Goal: Task Accomplishment & Management: Use online tool/utility

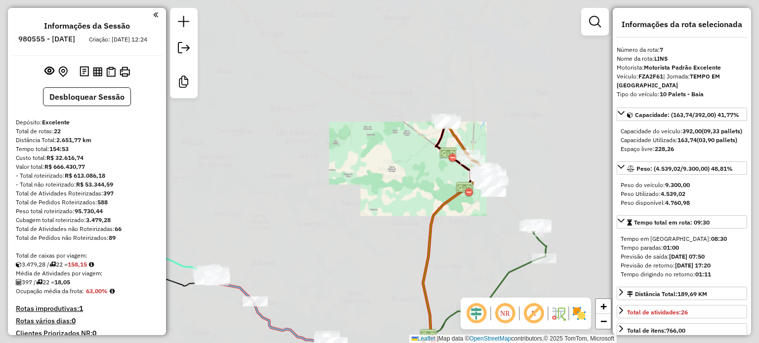
select select "**********"
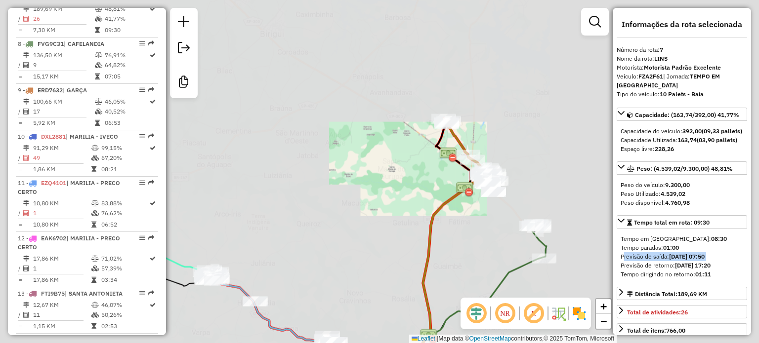
click at [528, 136] on div "Janela de atendimento Grade de atendimento Capacidade Transportadoras Veículos …" at bounding box center [379, 171] width 759 height 343
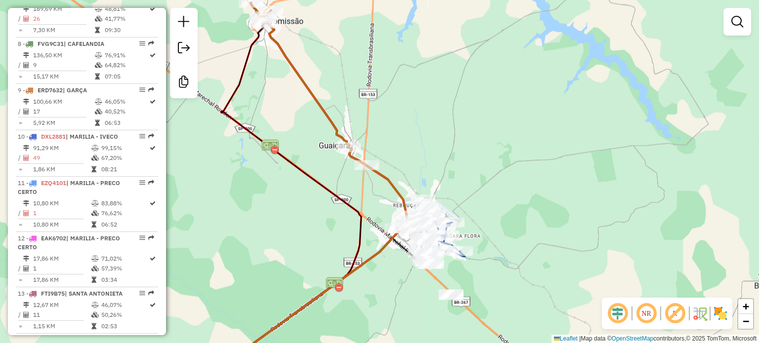
drag, startPoint x: 488, startPoint y: 155, endPoint x: 421, endPoint y: 150, distance: 67.4
click at [421, 150] on div "Janela de atendimento Grade de atendimento Capacidade Transportadoras Veículos …" at bounding box center [379, 171] width 759 height 343
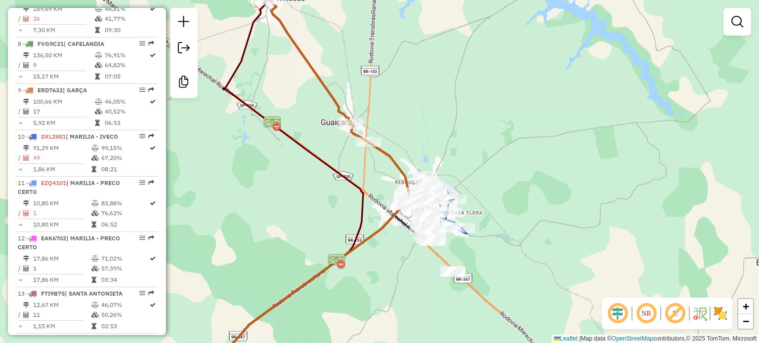
drag, startPoint x: 472, startPoint y: 158, endPoint x: 476, endPoint y: 64, distance: 93.9
click at [475, 64] on div "Janela de atendimento Grade de atendimento Capacidade Transportadoras Veículos …" at bounding box center [379, 171] width 759 height 343
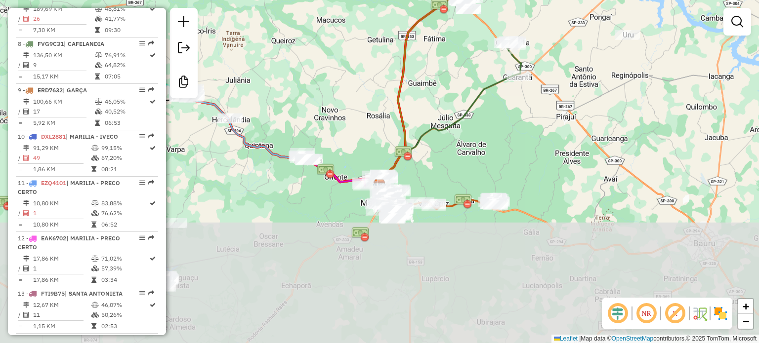
drag, startPoint x: 480, startPoint y: 241, endPoint x: 471, endPoint y: 78, distance: 163.3
click at [471, 78] on div "Janela de atendimento Grade de atendimento Capacidade Transportadoras Veículos …" at bounding box center [379, 171] width 759 height 343
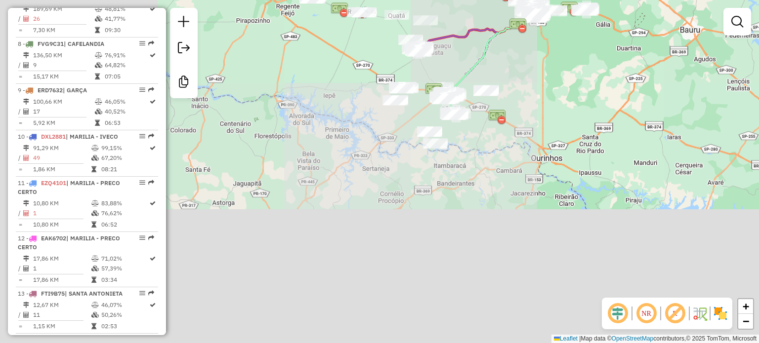
drag, startPoint x: 341, startPoint y: 280, endPoint x: 484, endPoint y: 45, distance: 274.3
click at [484, 45] on icon at bounding box center [489, 55] width 82 height 111
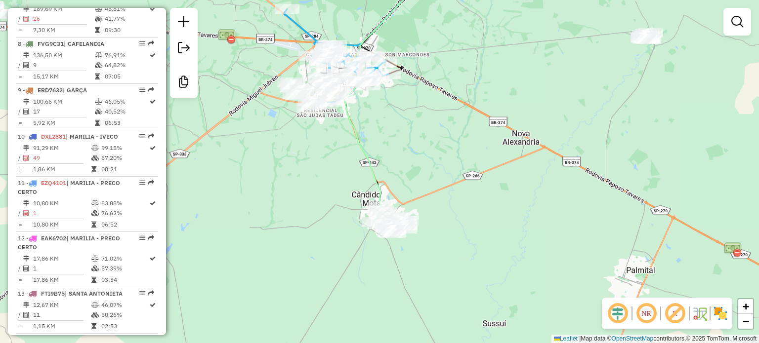
drag, startPoint x: 623, startPoint y: 197, endPoint x: 370, endPoint y: 220, distance: 253.6
click at [370, 223] on div "Rota 12 - Placa EAK6702 6608 - S M PRECO CERTO LTDA Janela de atendimento Grade…" at bounding box center [379, 171] width 759 height 343
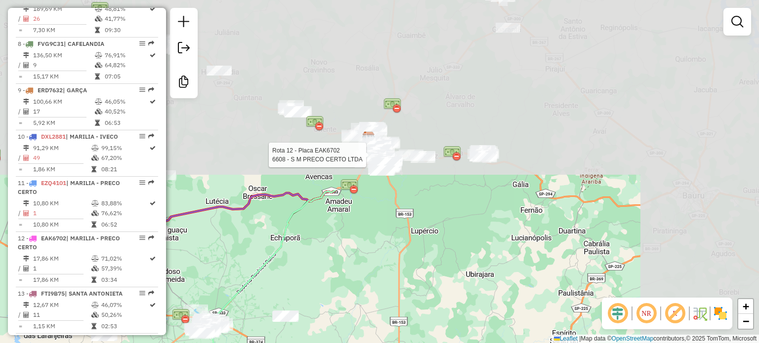
drag, startPoint x: 409, startPoint y: 73, endPoint x: 349, endPoint y: 205, distance: 144.6
click at [264, 293] on div "Rota 12 - Placa EAK6702 6608 - S M PRECO CERTO LTDA Janela de atendimento Grade…" at bounding box center [379, 171] width 759 height 343
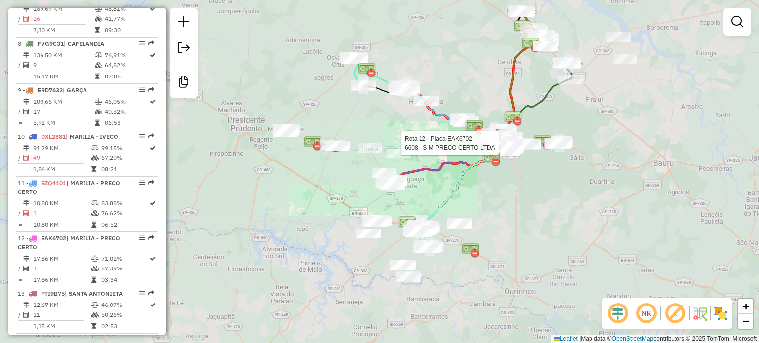
click at [583, 106] on div "Rota 12 - Placa EAK6702 6608 - S M PRECO CERTO LTDA Janela de atendimento Grade…" at bounding box center [379, 171] width 759 height 343
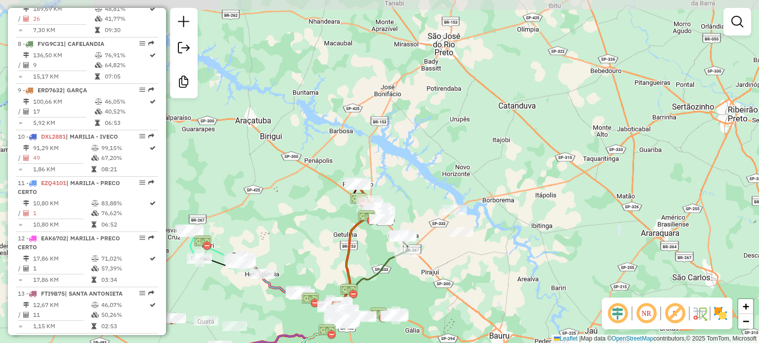
drag, startPoint x: 597, startPoint y: 105, endPoint x: 405, endPoint y: 258, distance: 245.8
click at [432, 278] on div "Janela de atendimento Grade de atendimento Capacidade Transportadoras Veículos …" at bounding box center [379, 171] width 759 height 343
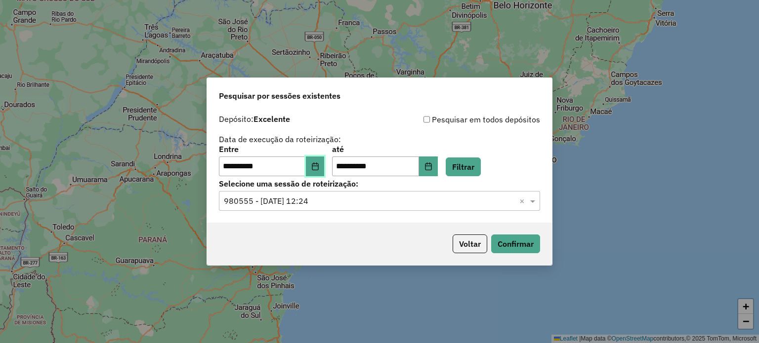
click at [325, 167] on button "Choose Date" at bounding box center [315, 167] width 19 height 20
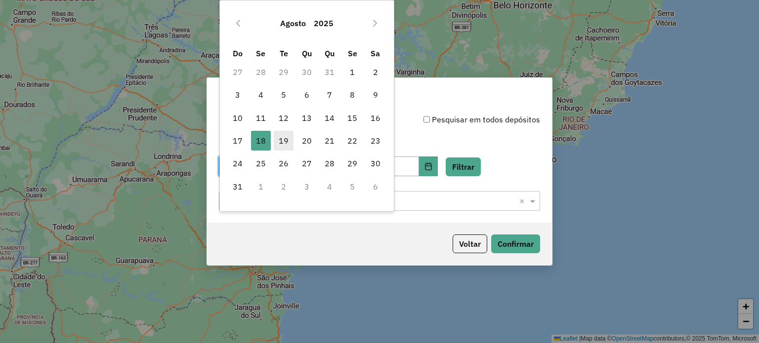
click at [279, 143] on span "19" at bounding box center [284, 141] width 20 height 20
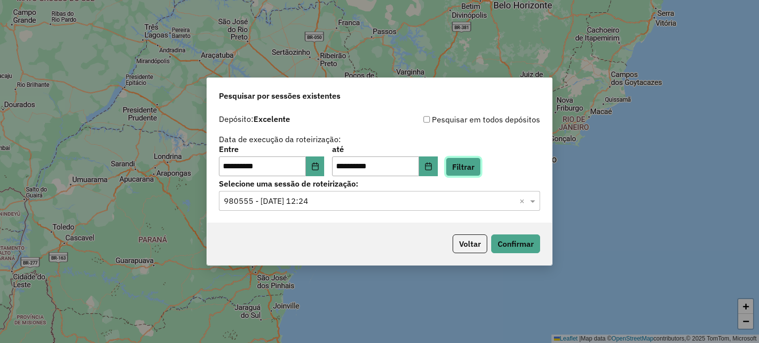
click at [481, 167] on button "Filtrar" at bounding box center [463, 167] width 35 height 19
click at [312, 204] on input "text" at bounding box center [370, 202] width 292 height 12
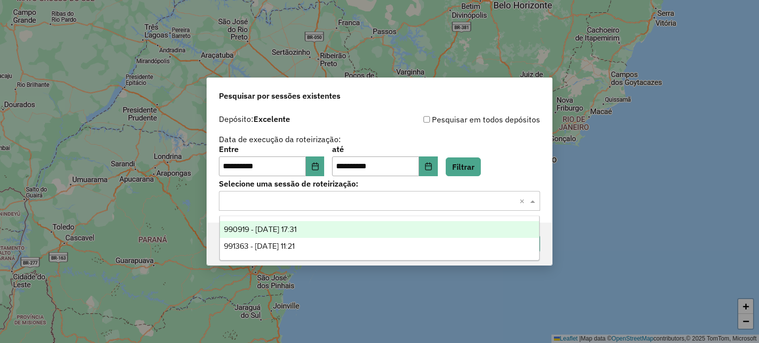
click at [328, 231] on div "990919 - 19/08/2025 17:31" at bounding box center [380, 229] width 320 height 17
drag, startPoint x: 321, startPoint y: 205, endPoint x: 319, endPoint y: 223, distance: 17.8
click at [320, 205] on input "text" at bounding box center [370, 202] width 292 height 12
click at [382, 196] on input "text" at bounding box center [370, 202] width 292 height 12
click at [528, 168] on div "**********" at bounding box center [379, 161] width 321 height 31
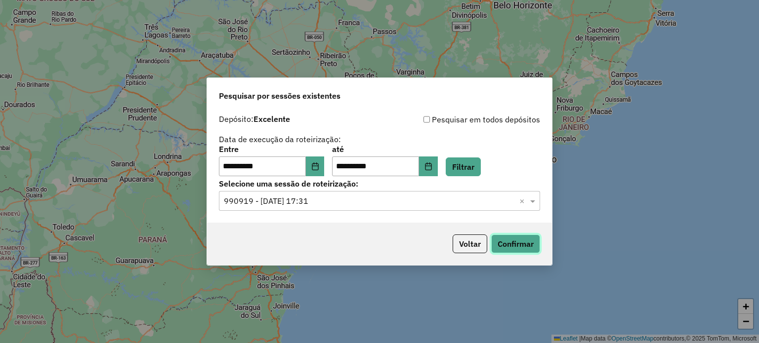
click at [536, 252] on button "Confirmar" at bounding box center [515, 244] width 49 height 19
click at [432, 166] on icon "Choose Date" at bounding box center [428, 167] width 8 height 8
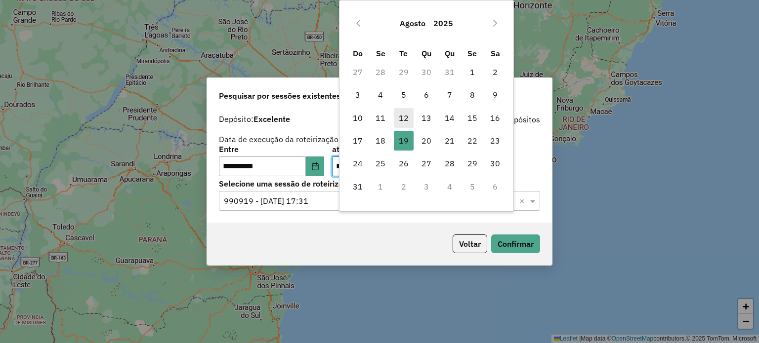
click at [405, 112] on span "12" at bounding box center [404, 118] width 20 height 20
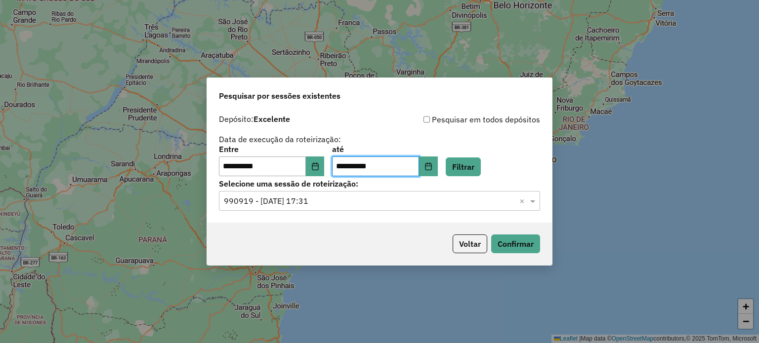
click at [497, 183] on label "Selecione uma sessão de roteirização:" at bounding box center [379, 184] width 321 height 12
drag, startPoint x: 490, startPoint y: 170, endPoint x: 482, endPoint y: 175, distance: 9.3
click at [481, 169] on button "Filtrar" at bounding box center [463, 167] width 35 height 19
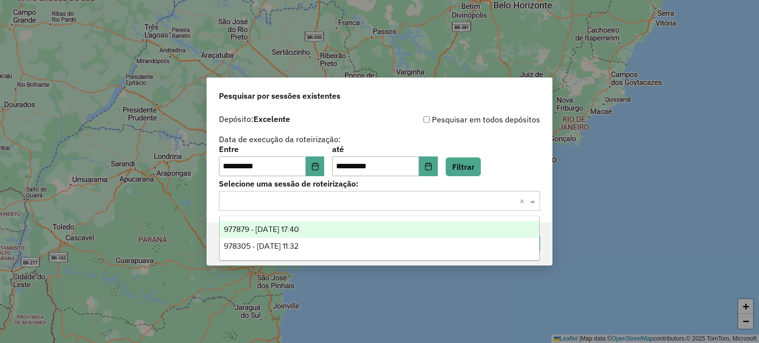
drag, startPoint x: 417, startPoint y: 202, endPoint x: 364, endPoint y: 233, distance: 61.1
click at [416, 202] on input "text" at bounding box center [370, 202] width 292 height 12
click at [324, 230] on div "977879 - 12/08/2025 17:40" at bounding box center [380, 229] width 320 height 17
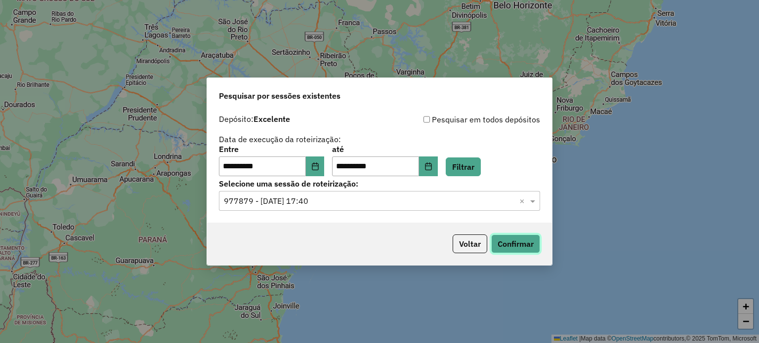
click at [510, 249] on button "Confirmar" at bounding box center [515, 244] width 49 height 19
click at [432, 170] on icon "Choose Date" at bounding box center [428, 167] width 8 height 8
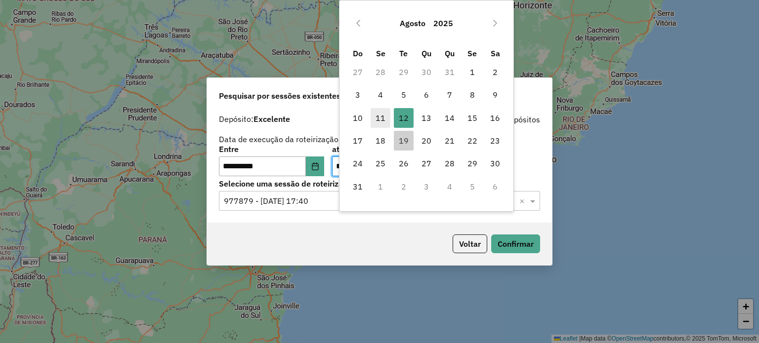
click at [380, 120] on span "11" at bounding box center [381, 118] width 20 height 20
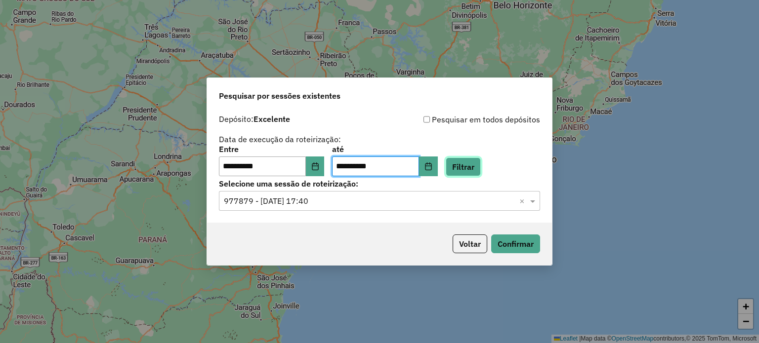
click at [481, 171] on button "Filtrar" at bounding box center [463, 167] width 35 height 19
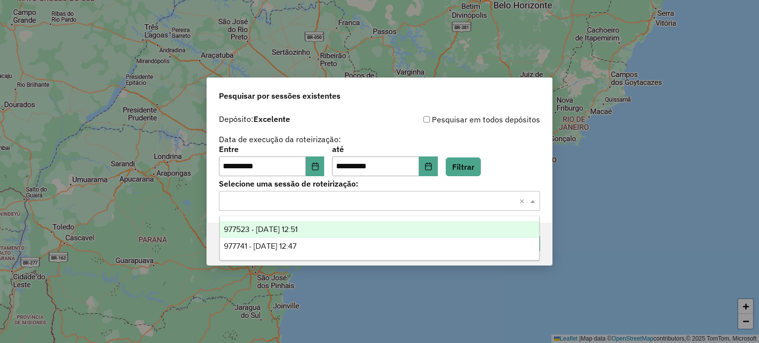
click at [277, 205] on input "text" at bounding box center [370, 202] width 292 height 12
click at [276, 231] on span "977523 - 11/08/2025 12:51" at bounding box center [261, 229] width 74 height 8
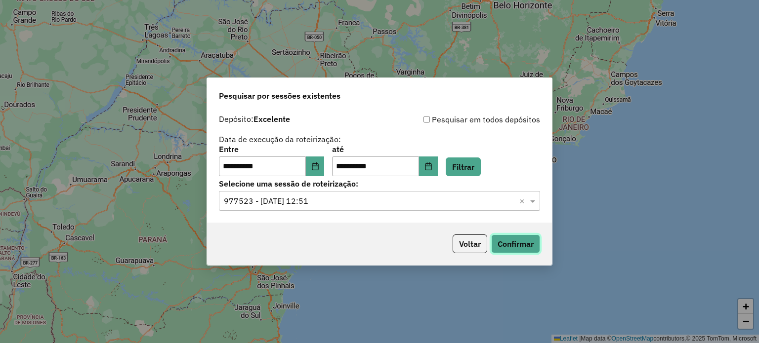
click at [534, 247] on button "Confirmar" at bounding box center [515, 244] width 49 height 19
click at [317, 161] on button "Choose Date" at bounding box center [315, 167] width 19 height 20
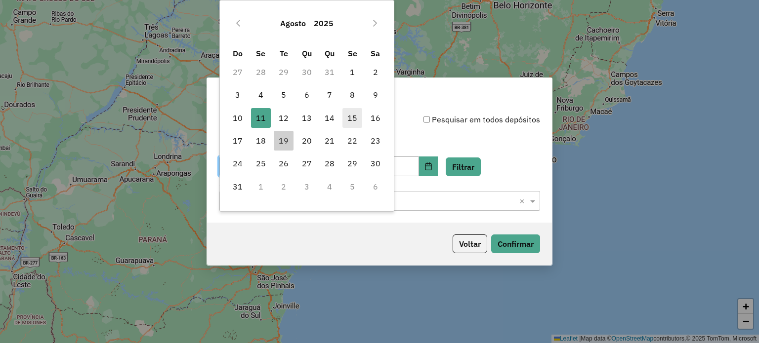
click at [348, 116] on span "15" at bounding box center [352, 118] width 20 height 20
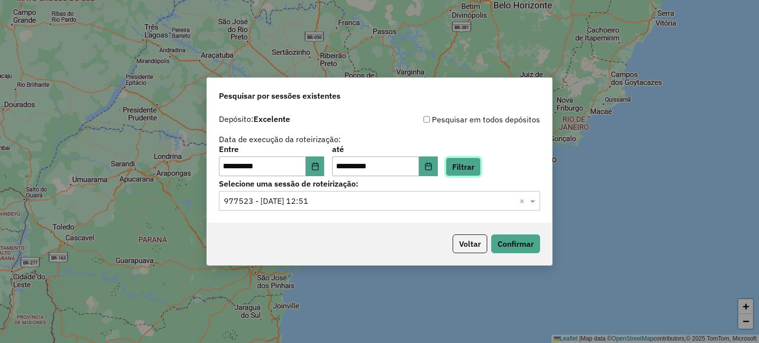
click at [473, 170] on button "Filtrar" at bounding box center [463, 167] width 35 height 19
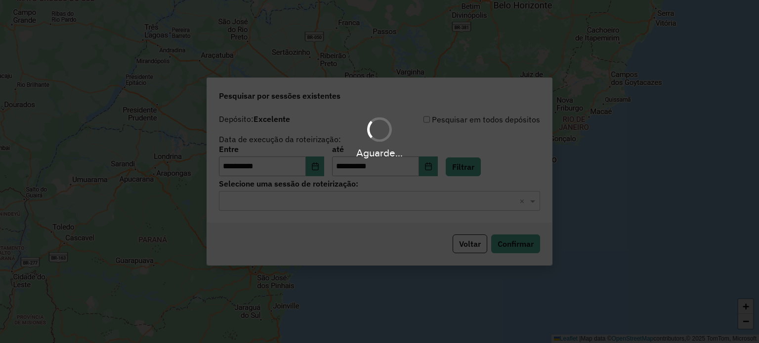
click at [289, 199] on input "text" at bounding box center [370, 202] width 292 height 12
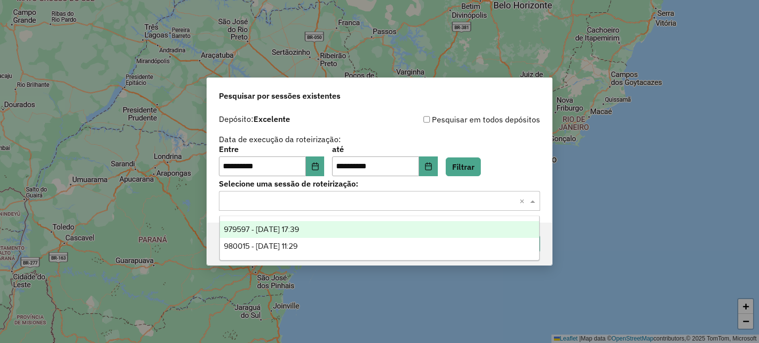
click at [299, 228] on span "979597 - 15/08/2025 17:39" at bounding box center [261, 229] width 75 height 8
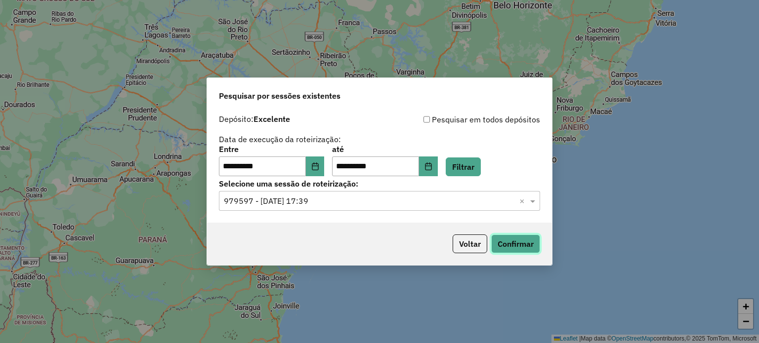
click at [538, 242] on button "Confirmar" at bounding box center [515, 244] width 49 height 19
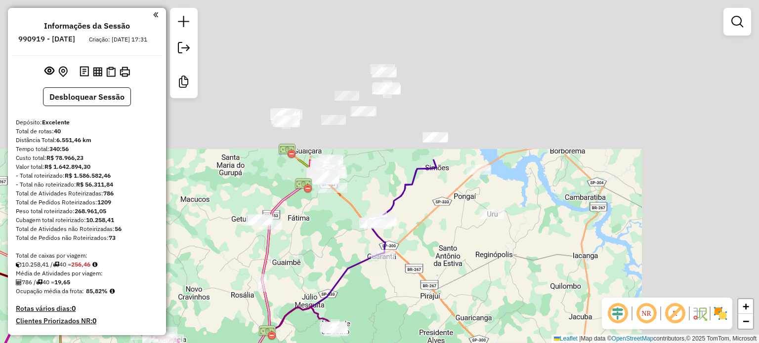
drag, startPoint x: 451, startPoint y: 45, endPoint x: 267, endPoint y: 278, distance: 296.2
click at [265, 285] on div "Janela de atendimento Grade de atendimento Capacidade Transportadoras Veículos …" at bounding box center [379, 171] width 759 height 343
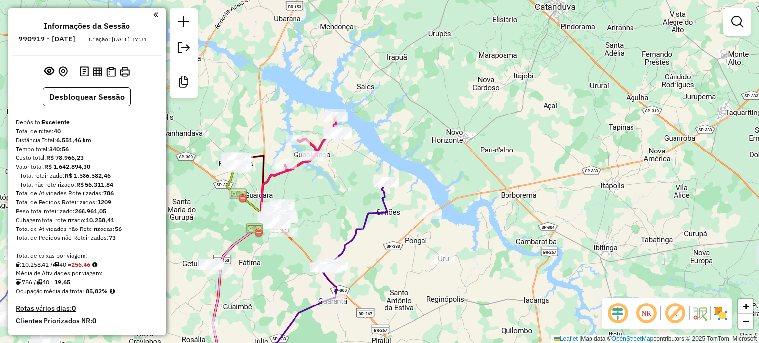
click at [288, 171] on icon at bounding box center [312, 142] width 55 height 57
select select "**********"
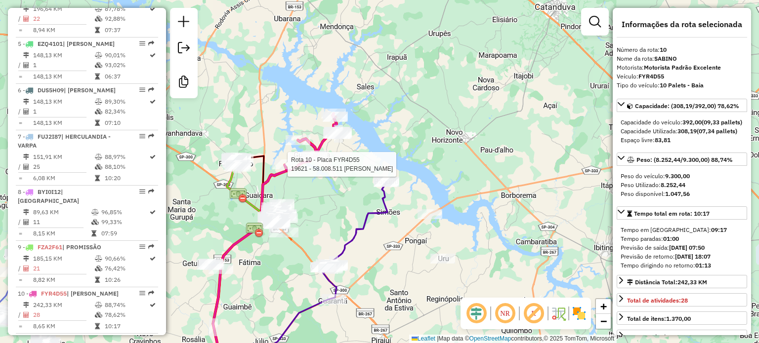
scroll to position [845, 0]
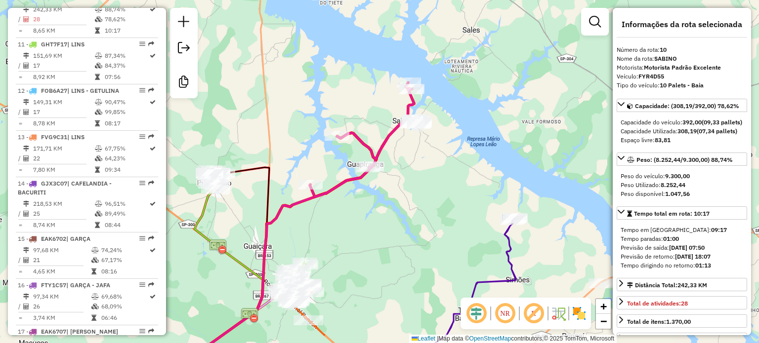
click at [355, 221] on div "Janela de atendimento Grade de atendimento Capacidade Transportadoras Veículos …" at bounding box center [379, 171] width 759 height 343
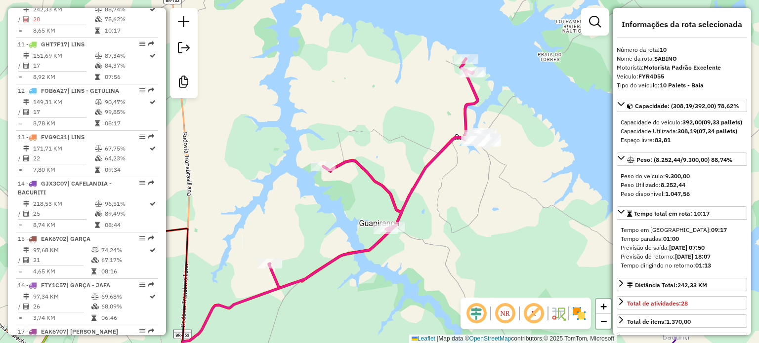
drag, startPoint x: 434, startPoint y: 154, endPoint x: 435, endPoint y: 199, distance: 45.0
click at [435, 199] on div "Janela de atendimento Grade de atendimento Capacidade Transportadoras Veículos …" at bounding box center [379, 171] width 759 height 343
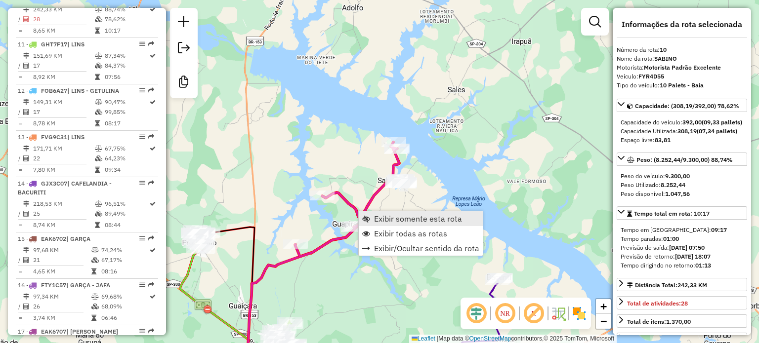
click at [389, 223] on span "Exibir somente esta rota" at bounding box center [418, 219] width 88 height 8
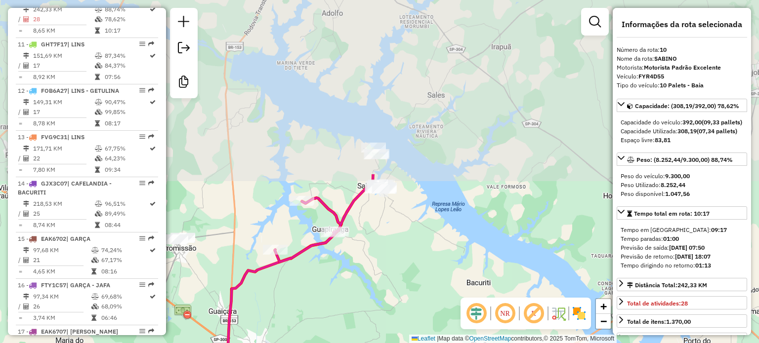
drag, startPoint x: 389, startPoint y: 166, endPoint x: 332, endPoint y: 253, distance: 105.0
click at [332, 253] on div "Janela de atendimento Grade de atendimento Capacidade Transportadoras Veículos …" at bounding box center [379, 171] width 759 height 343
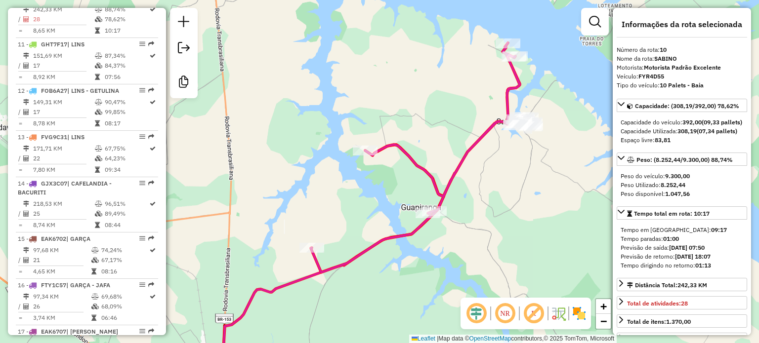
drag, startPoint x: 439, startPoint y: 205, endPoint x: 522, endPoint y: 218, distance: 84.1
click at [522, 218] on div "Janela de atendimento Grade de atendimento Capacidade Transportadoras Veículos …" at bounding box center [379, 171] width 759 height 343
drag, startPoint x: 427, startPoint y: 260, endPoint x: 429, endPoint y: 231, distance: 29.7
click at [429, 231] on div "Janela de atendimento Grade de atendimento Capacidade Transportadoras Veículos …" at bounding box center [379, 171] width 759 height 343
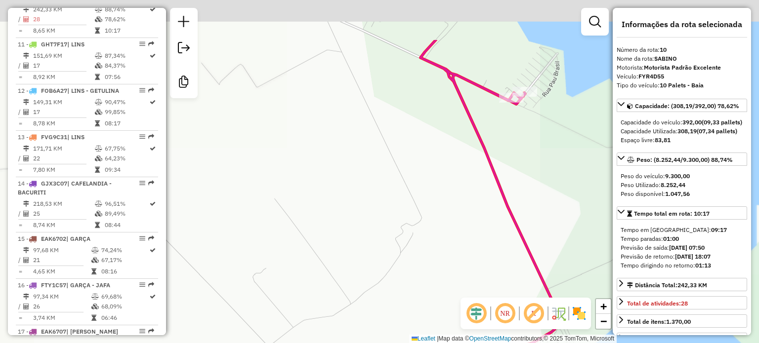
drag, startPoint x: 536, startPoint y: 38, endPoint x: 470, endPoint y: 121, distance: 105.9
click at [472, 122] on div "Janela de atendimento Grade de atendimento Capacidade Transportadoras Veículos …" at bounding box center [379, 171] width 759 height 343
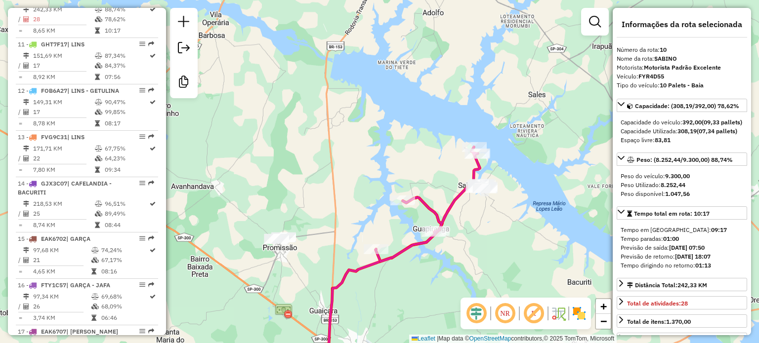
click at [437, 276] on div "Janela de atendimento Grade de atendimento Capacidade Transportadoras Veículos …" at bounding box center [379, 171] width 759 height 343
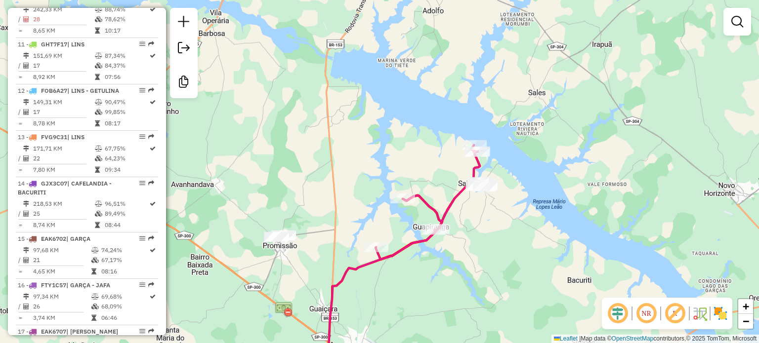
drag, startPoint x: 405, startPoint y: 290, endPoint x: 452, endPoint y: 43, distance: 250.4
click at [452, 43] on div "Janela de atendimento Grade de atendimento Capacidade Transportadoras Veículos …" at bounding box center [379, 171] width 759 height 343
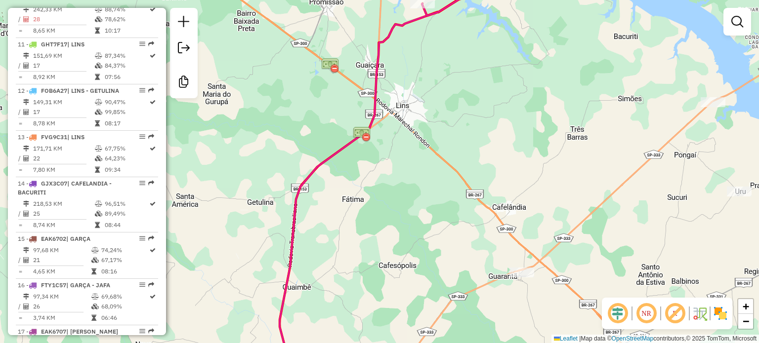
select select "**********"
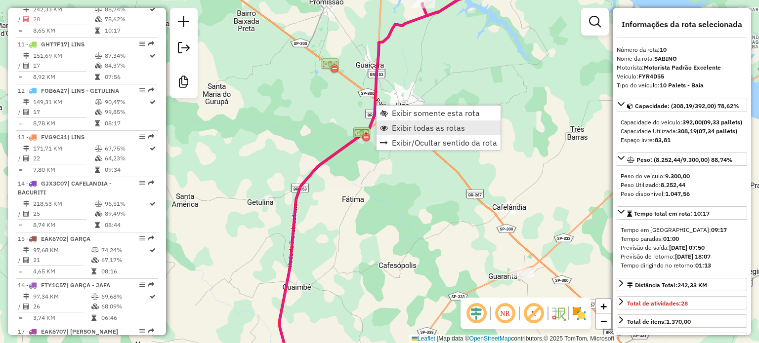
click at [399, 124] on span "Exibir todas as rotas" at bounding box center [428, 128] width 73 height 8
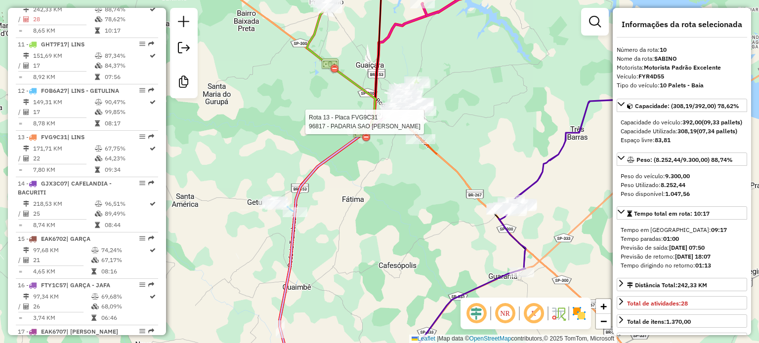
click at [400, 127] on div at bounding box center [406, 122] width 25 height 10
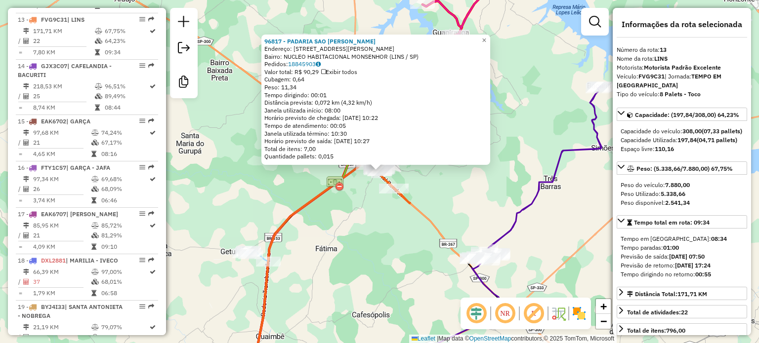
scroll to position [993, 0]
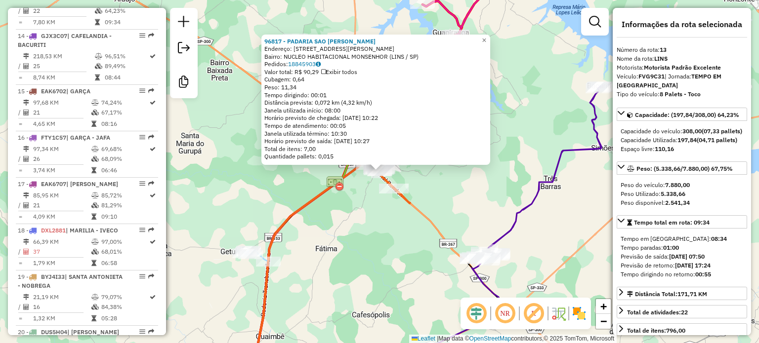
click at [373, 206] on div "96817 - PADARIA SAO MIGUEL D Endereço: AV WILSON LIMA 000496 Bairro: NUCLEO HAB…" at bounding box center [379, 171] width 759 height 343
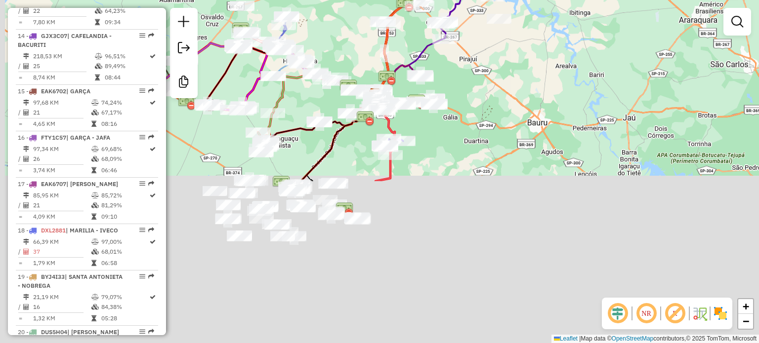
drag, startPoint x: 369, startPoint y: 257, endPoint x: 411, endPoint y: 61, distance: 201.0
click at [411, 65] on icon at bounding box center [399, 78] width 45 height 26
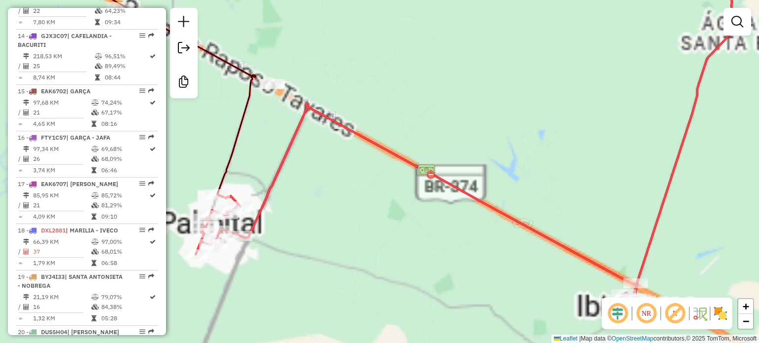
drag, startPoint x: 376, startPoint y: 209, endPoint x: 261, endPoint y: 57, distance: 189.4
click at [261, 57] on div "Janela de atendimento Grade de atendimento Capacidade Transportadoras Veículos …" at bounding box center [379, 171] width 759 height 343
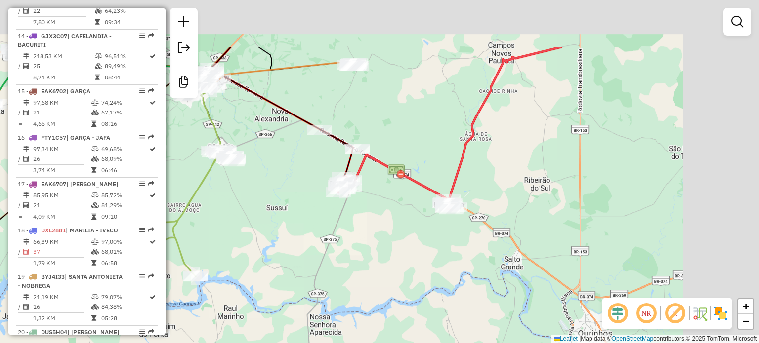
drag, startPoint x: 627, startPoint y: 116, endPoint x: 486, endPoint y: 213, distance: 171.2
click at [486, 214] on div "Janela de atendimento Grade de atendimento Capacidade Transportadoras Veículos …" at bounding box center [379, 171] width 759 height 343
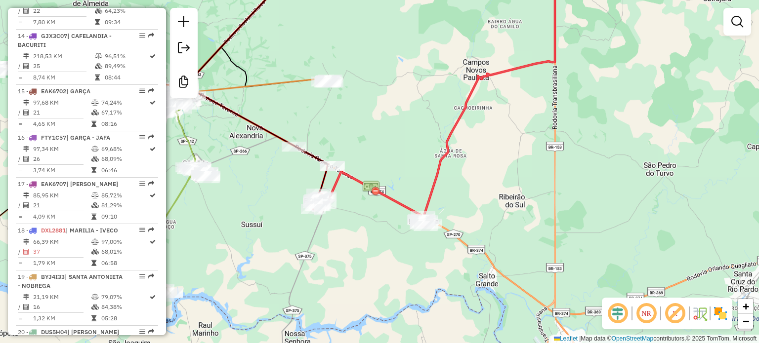
click at [457, 128] on icon at bounding box center [487, 91] width 134 height 253
select select "**********"
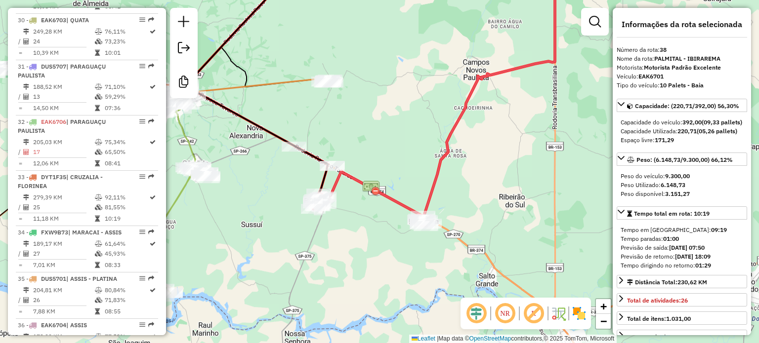
scroll to position [2311, 0]
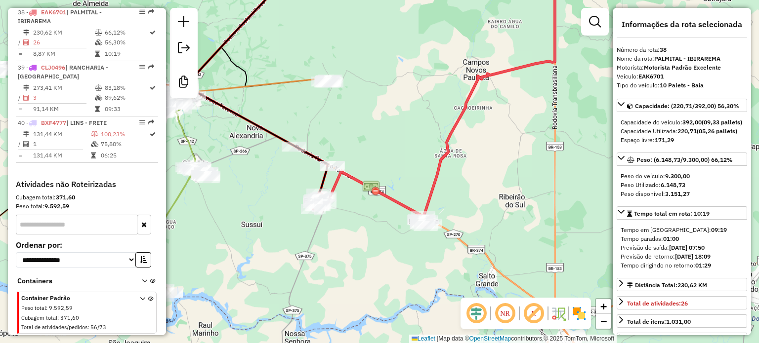
click at [491, 142] on div "Janela de atendimento Grade de atendimento Capacidade Transportadoras Veículos …" at bounding box center [379, 171] width 759 height 343
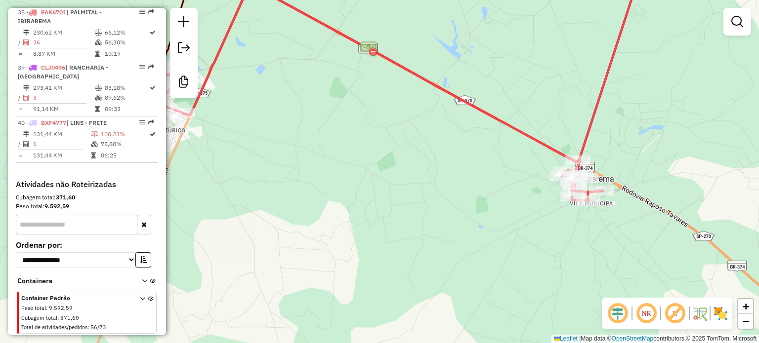
drag, startPoint x: 444, startPoint y: 252, endPoint x: 522, endPoint y: 248, distance: 78.2
click at [522, 248] on div "Janela de atendimento Grade de atendimento Capacidade Transportadoras Veículos …" at bounding box center [379, 171] width 759 height 343
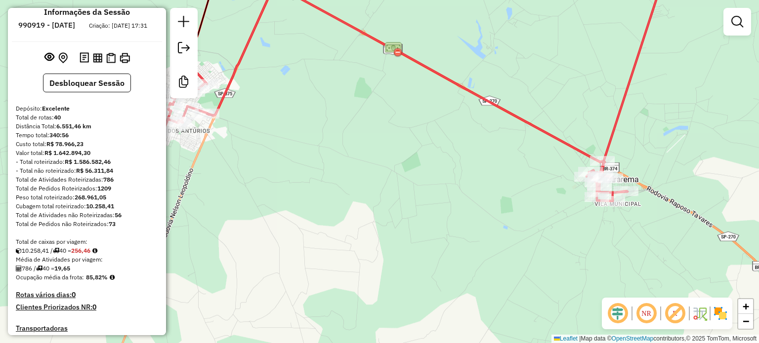
scroll to position [0, 0]
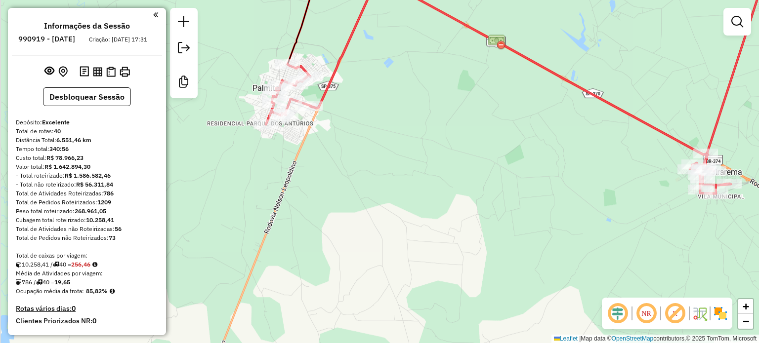
drag, startPoint x: 323, startPoint y: 161, endPoint x: 426, endPoint y: 154, distance: 103.5
click at [426, 154] on div "Janela de atendimento Grade de atendimento Capacidade Transportadoras Veículos …" at bounding box center [379, 171] width 759 height 343
click at [360, 47] on div "Janela de atendimento Grade de atendimento Capacidade Transportadoras Veículos …" at bounding box center [379, 171] width 759 height 343
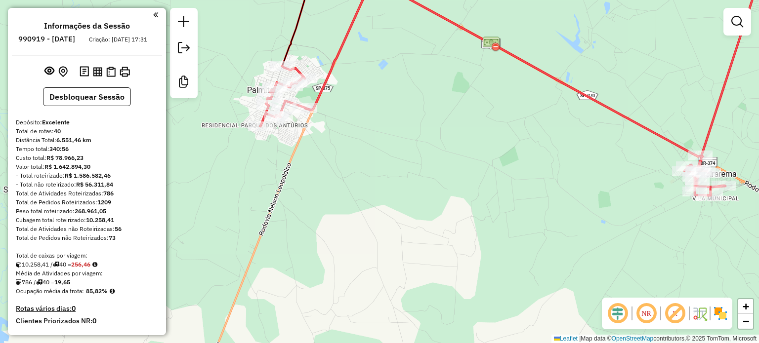
click at [337, 47] on icon at bounding box center [492, 85] width 465 height 220
select select "**********"
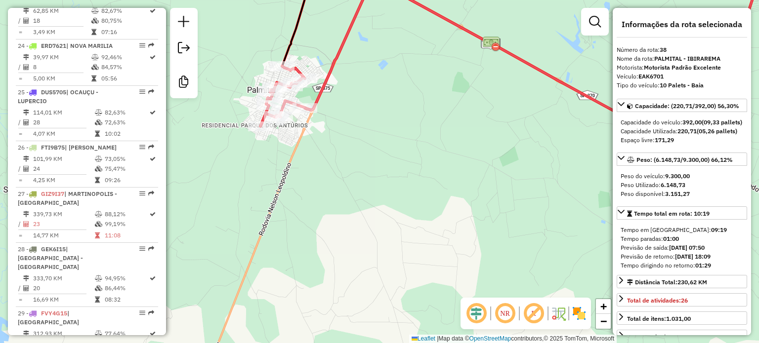
scroll to position [2311, 0]
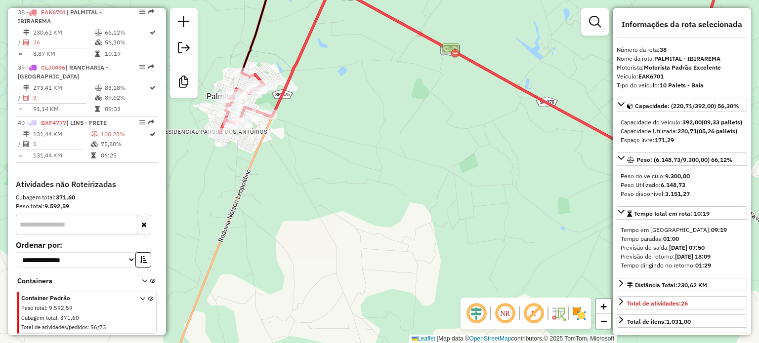
click at [415, 200] on div "Janela de atendimento Grade de atendimento Capacidade Transportadoras Veículos …" at bounding box center [379, 171] width 759 height 343
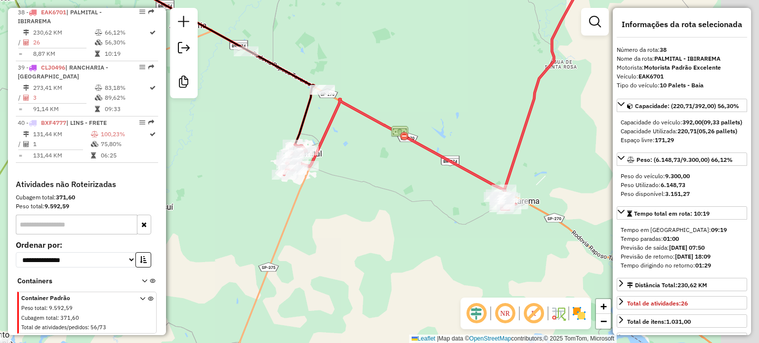
drag, startPoint x: 460, startPoint y: 193, endPoint x: 418, endPoint y: 202, distance: 42.8
click at [418, 202] on div "Janela de atendimento Grade de atendimento Capacidade Transportadoras Veículos …" at bounding box center [379, 171] width 759 height 343
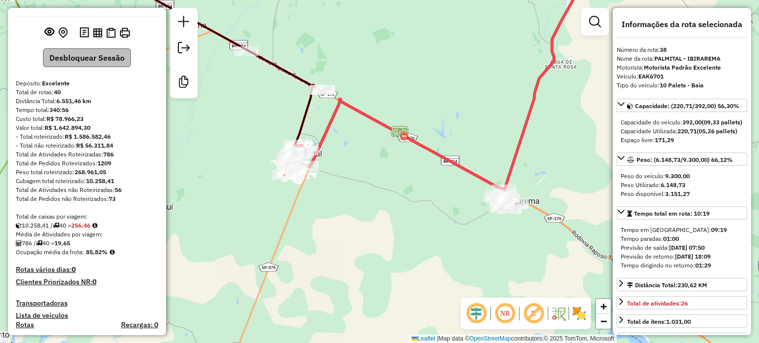
scroll to position [0, 0]
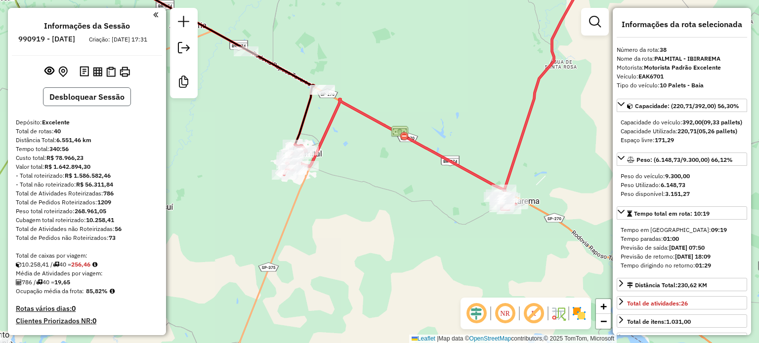
click at [114, 105] on button "Desbloquear Sessão" at bounding box center [87, 96] width 88 height 19
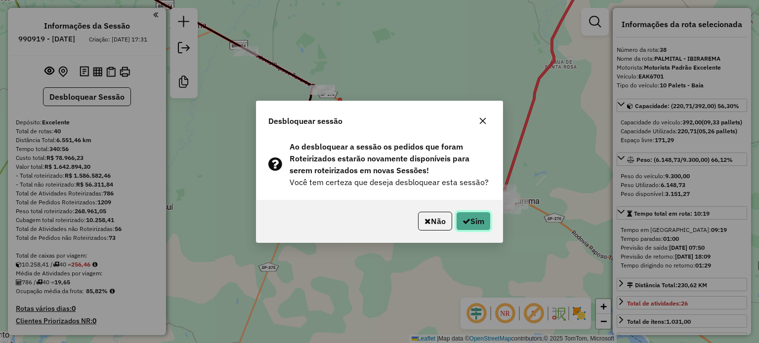
click at [479, 217] on button "Sim" at bounding box center [473, 221] width 35 height 19
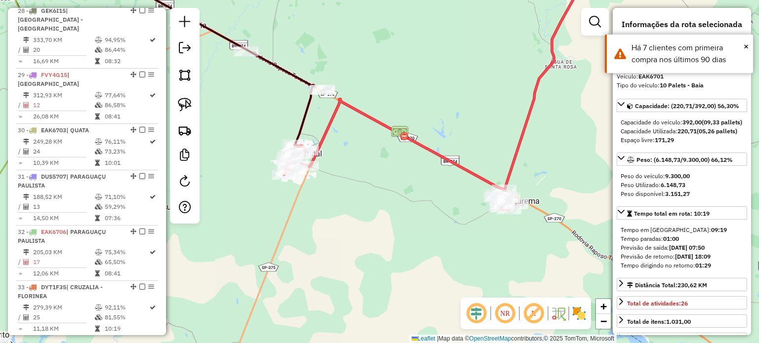
scroll to position [2311, 0]
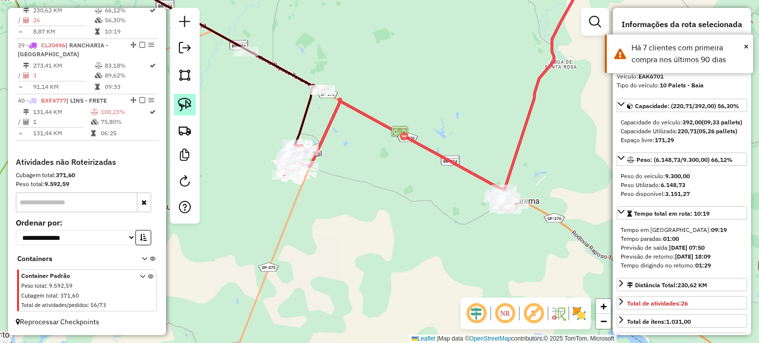
click at [192, 103] on link at bounding box center [185, 105] width 22 height 22
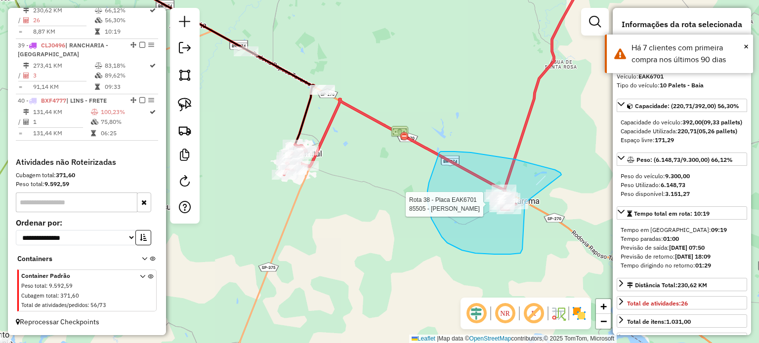
drag, startPoint x: 561, startPoint y: 174, endPoint x: 524, endPoint y: 135, distance: 53.8
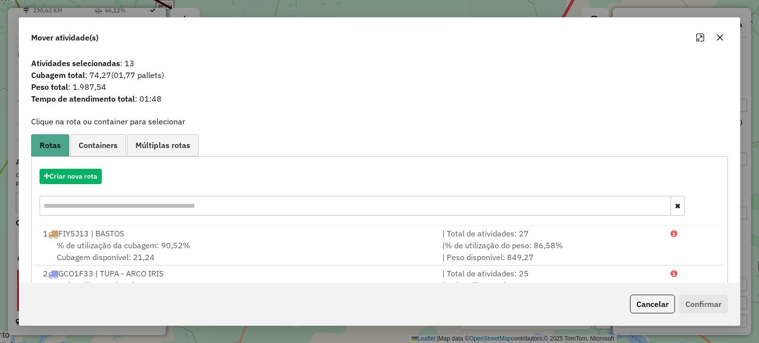
click at [719, 36] on icon "button" at bounding box center [720, 38] width 8 height 8
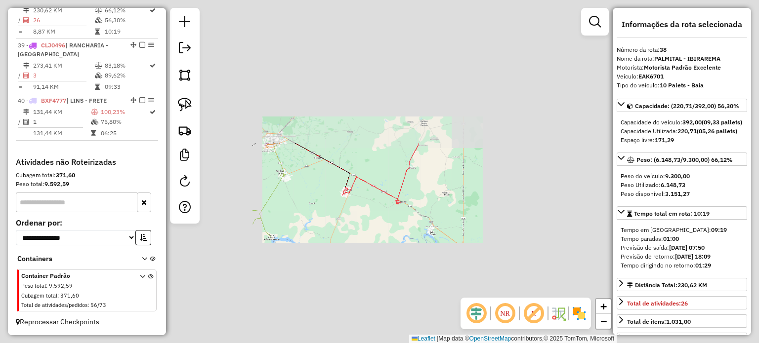
click at [368, 259] on div "Janela de atendimento Grade de atendimento Capacidade Transportadoras Veículos …" at bounding box center [379, 171] width 759 height 343
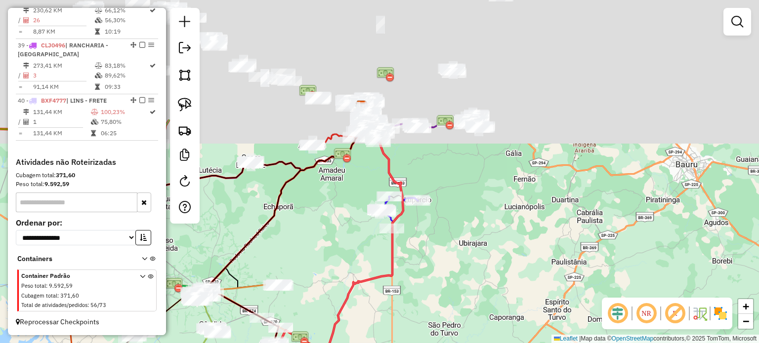
drag, startPoint x: 464, startPoint y: 148, endPoint x: 407, endPoint y: 164, distance: 58.9
click at [392, 306] on div "Janela de atendimento Grade de atendimento Capacidade Transportadoras Veículos …" at bounding box center [379, 171] width 759 height 343
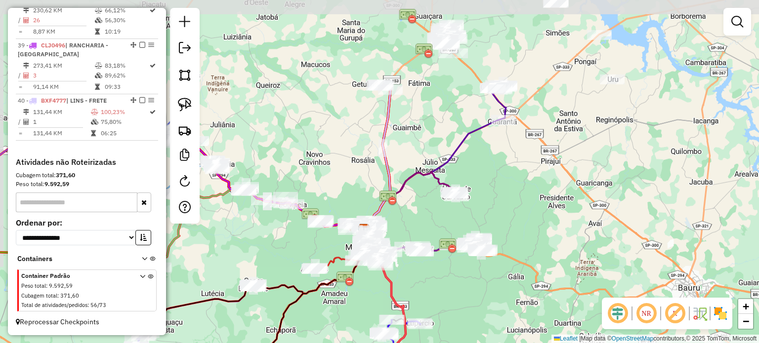
drag, startPoint x: 428, startPoint y: 160, endPoint x: 432, endPoint y: 305, distance: 144.8
click at [431, 312] on div "Janela de atendimento Grade de atendimento Capacidade Transportadoras Veículos …" at bounding box center [379, 171] width 759 height 343
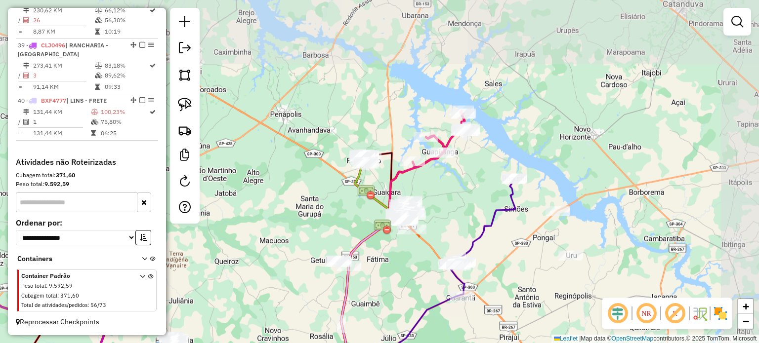
drag, startPoint x: 442, startPoint y: 136, endPoint x: 401, endPoint y: 278, distance: 148.0
click at [401, 278] on div "Janela de atendimento Grade de atendimento Capacidade Transportadoras Veículos …" at bounding box center [379, 171] width 759 height 343
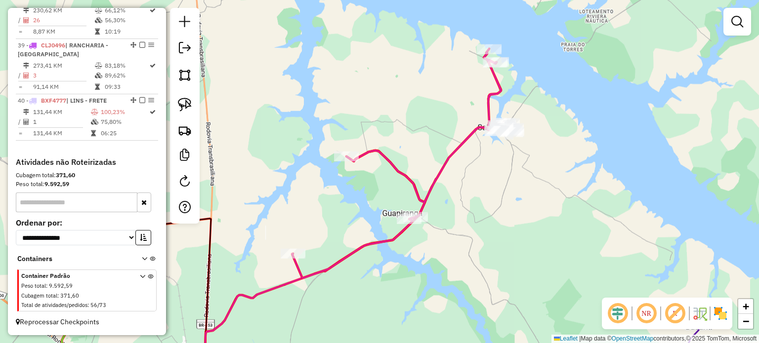
drag, startPoint x: 504, startPoint y: 195, endPoint x: 459, endPoint y: 264, distance: 82.6
click at [459, 264] on div "Janela de atendimento Grade de atendimento Capacidade Transportadoras Veículos …" at bounding box center [379, 171] width 759 height 343
click at [196, 104] on div at bounding box center [185, 116] width 30 height 216
click at [186, 105] on img at bounding box center [185, 105] width 14 height 14
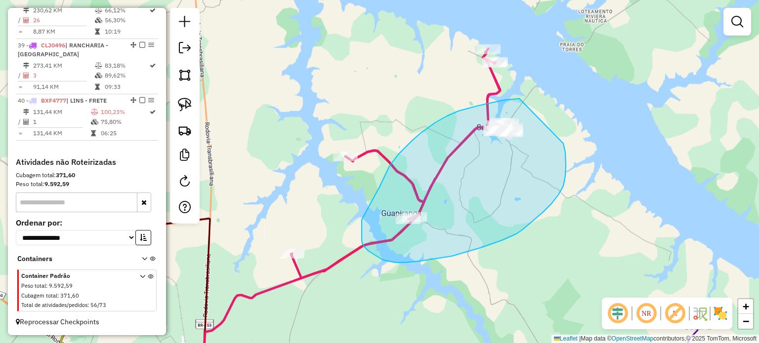
drag, startPoint x: 477, startPoint y: 106, endPoint x: 563, endPoint y: 143, distance: 93.4
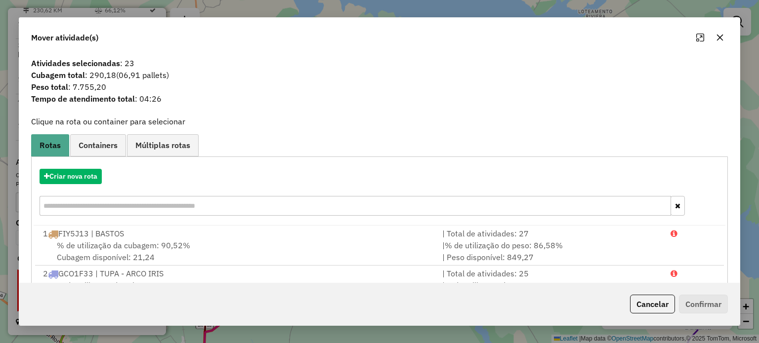
click at [723, 38] on icon "button" at bounding box center [720, 38] width 8 height 8
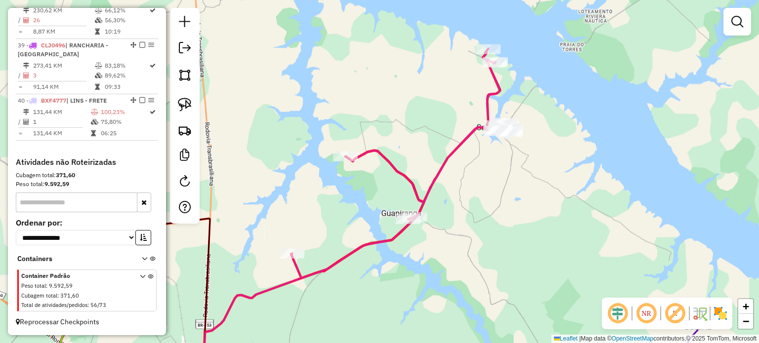
click at [365, 277] on div "Janela de atendimento Grade de atendimento Capacidade Transportadoras Veículos …" at bounding box center [379, 171] width 759 height 343
click at [377, 233] on div "Janela de atendimento Grade de atendimento Capacidade Transportadoras Veículos …" at bounding box center [379, 171] width 759 height 343
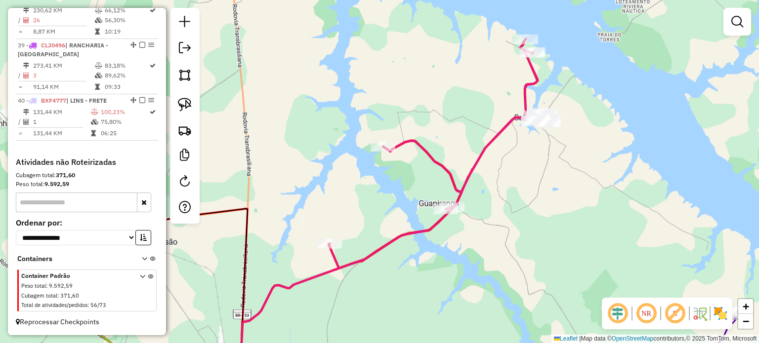
drag, startPoint x: 519, startPoint y: 217, endPoint x: 549, endPoint y: 214, distance: 30.2
click at [549, 214] on div "Janela de atendimento Grade de atendimento Capacidade Transportadoras Veículos …" at bounding box center [379, 171] width 759 height 343
click at [187, 105] on img at bounding box center [185, 105] width 14 height 14
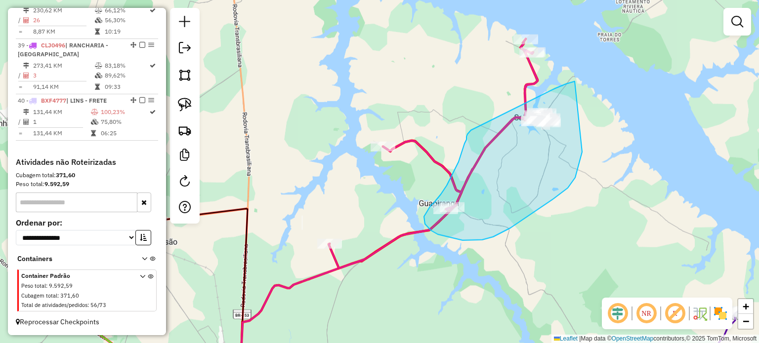
drag, startPoint x: 566, startPoint y: 84, endPoint x: 584, endPoint y: 135, distance: 53.9
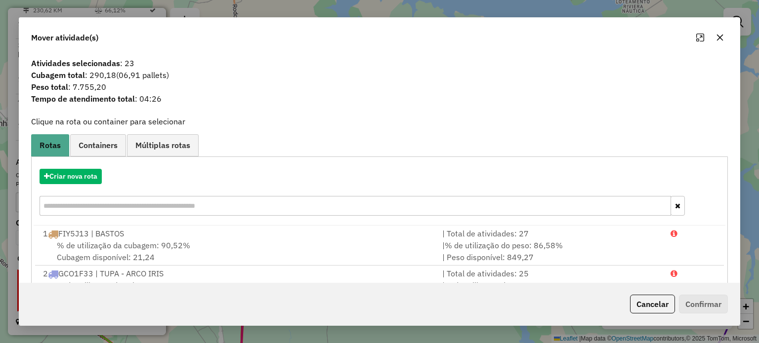
click at [713, 43] on button "button" at bounding box center [720, 38] width 16 height 16
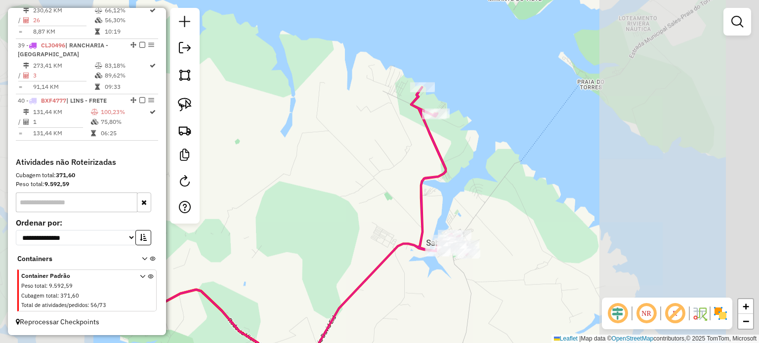
click at [442, 276] on div "Janela de atendimento Grade de atendimento Capacidade Transportadoras Veículos …" at bounding box center [379, 171] width 759 height 343
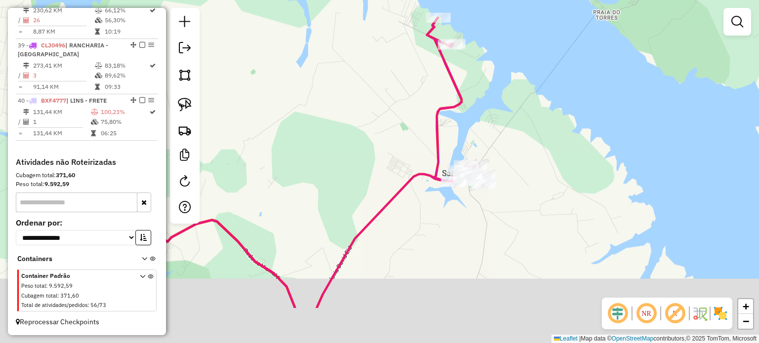
drag, startPoint x: 441, startPoint y: 281, endPoint x: 470, endPoint y: 143, distance: 141.0
click at [470, 143] on div "Janela de atendimento Grade de atendimento Capacidade Transportadoras Veículos …" at bounding box center [379, 171] width 759 height 343
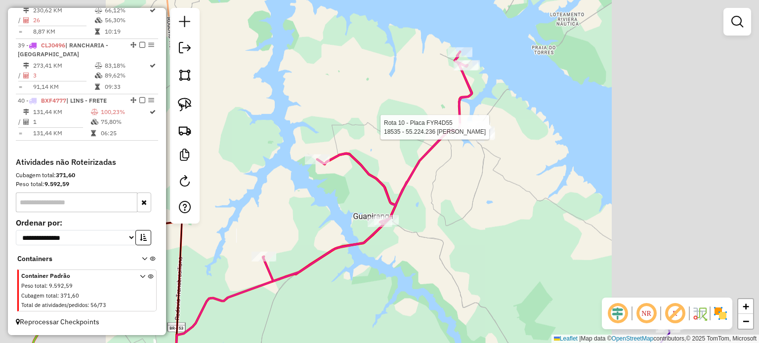
click at [453, 221] on div "Rota 10 - Placa FYR4D55 18535 - 55.224.236 CARLA PRI Janela de atendimento Grad…" at bounding box center [379, 171] width 759 height 343
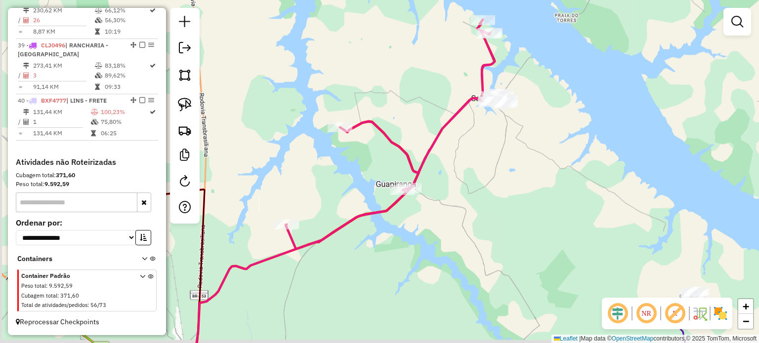
drag, startPoint x: 464, startPoint y: 215, endPoint x: 496, endPoint y: 231, distance: 35.4
click at [501, 185] on div "Janela de atendimento Grade de atendimento Capacidade Transportadoras Veículos …" at bounding box center [379, 171] width 759 height 343
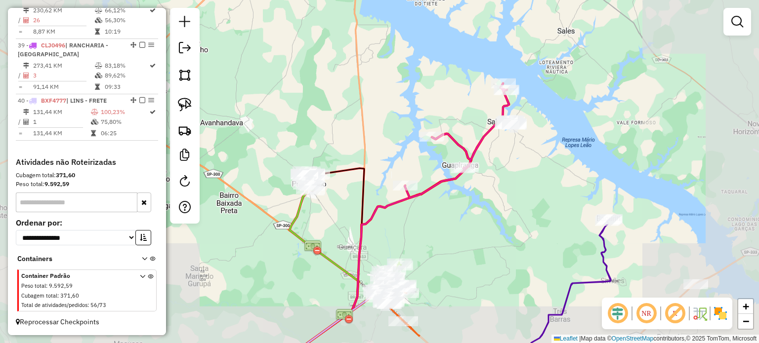
drag, startPoint x: 526, startPoint y: 245, endPoint x: 556, endPoint y: 71, distance: 176.0
click at [556, 71] on div "Janela de atendimento Grade de atendimento Capacidade Transportadoras Veículos …" at bounding box center [379, 171] width 759 height 343
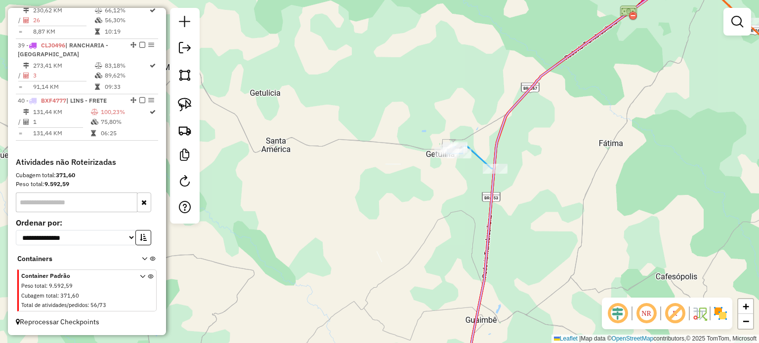
click at [481, 158] on icon at bounding box center [585, 68] width 276 height 204
select select "**********"
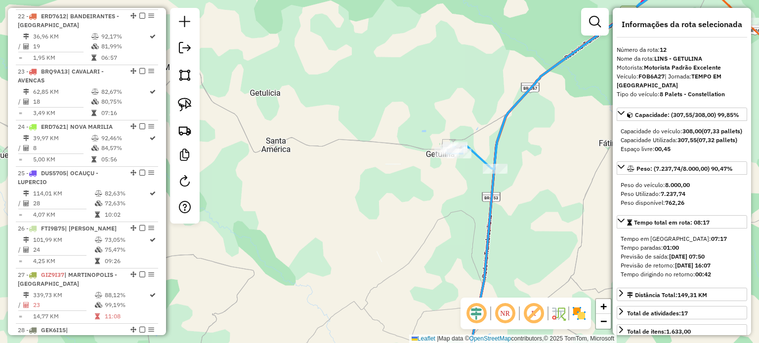
scroll to position [931, 0]
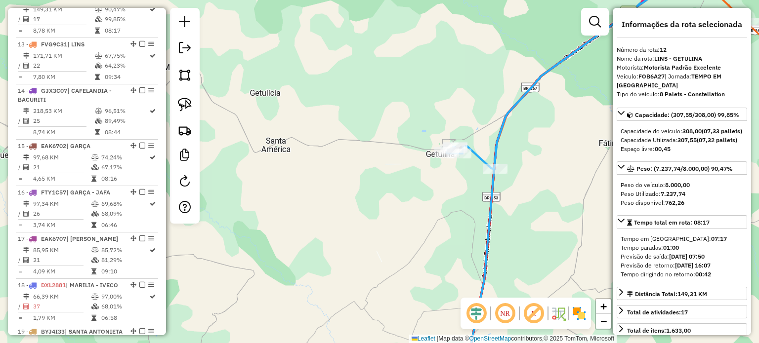
click at [554, 181] on div "Janela de atendimento Grade de atendimento Capacidade Transportadoras Veículos …" at bounding box center [379, 171] width 759 height 343
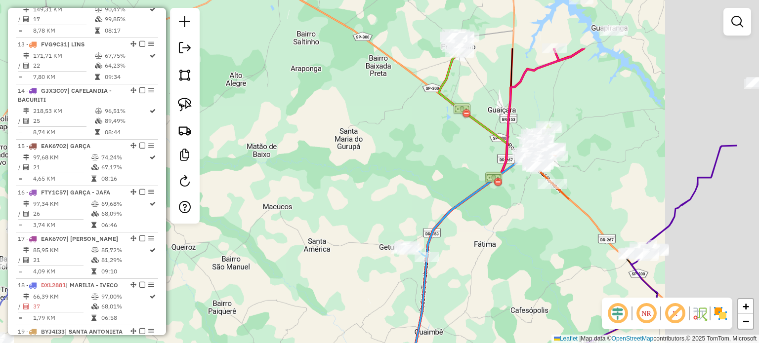
drag, startPoint x: 624, startPoint y: 133, endPoint x: 484, endPoint y: 248, distance: 181.5
click at [484, 248] on div "Janela de atendimento Grade de atendimento Capacidade Transportadoras Veículos …" at bounding box center [379, 171] width 759 height 343
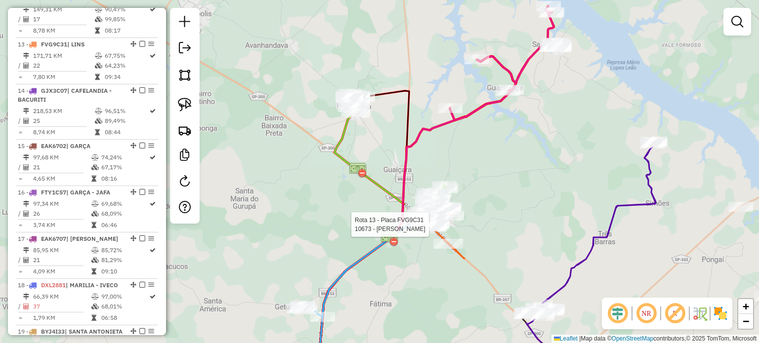
select select "**********"
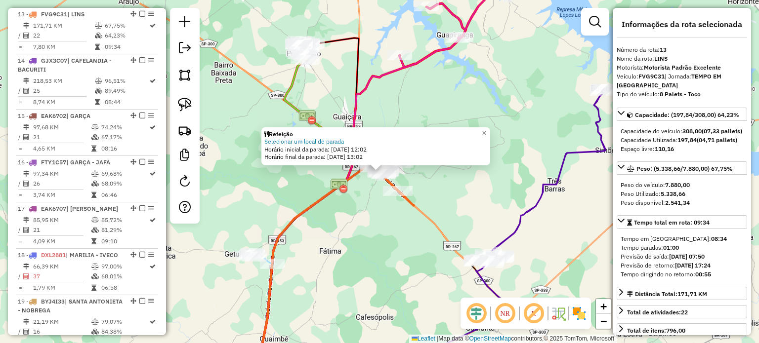
scroll to position [986, 0]
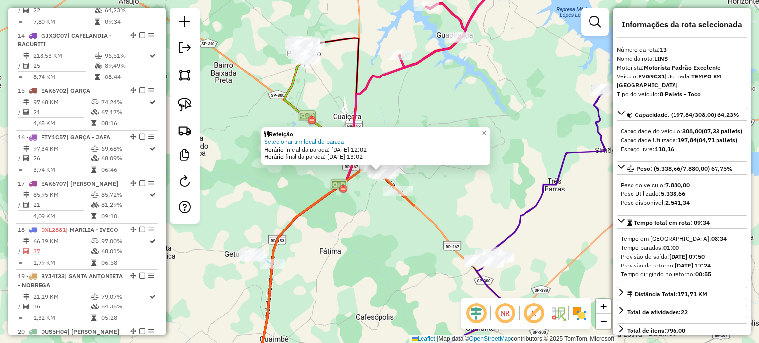
click at [274, 90] on div "Refeição Selecionar um local de parada Horário inicial da parada: 19/08/2025 12…" at bounding box center [379, 171] width 759 height 343
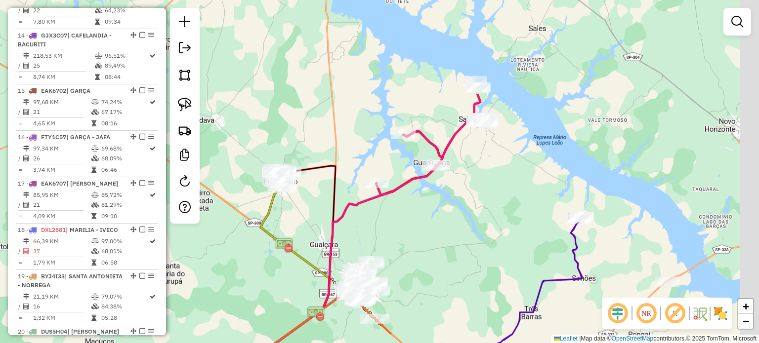
drag, startPoint x: 482, startPoint y: 63, endPoint x: 459, endPoint y: 191, distance: 130.1
click at [459, 191] on div "Janela de atendimento Grade de atendimento Capacidade Transportadoras Veículos …" at bounding box center [379, 171] width 759 height 343
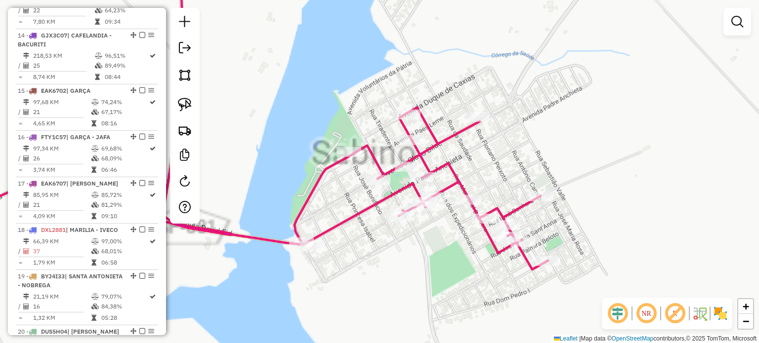
drag, startPoint x: 523, startPoint y: 197, endPoint x: 545, endPoint y: 120, distance: 80.4
click at [545, 120] on div "Janela de atendimento Grade de atendimento Capacidade Transportadoras Veículos …" at bounding box center [379, 171] width 759 height 343
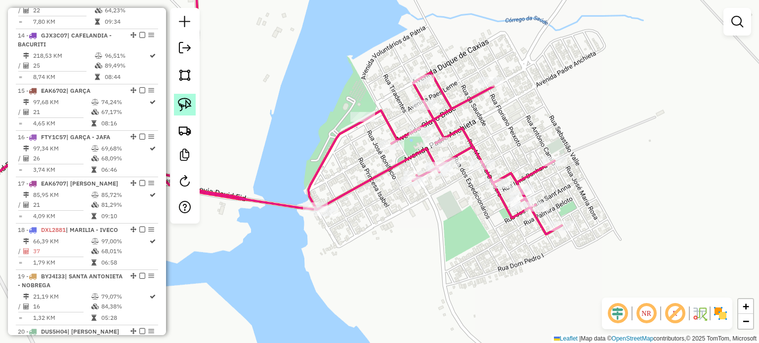
click at [186, 111] on img at bounding box center [185, 105] width 14 height 14
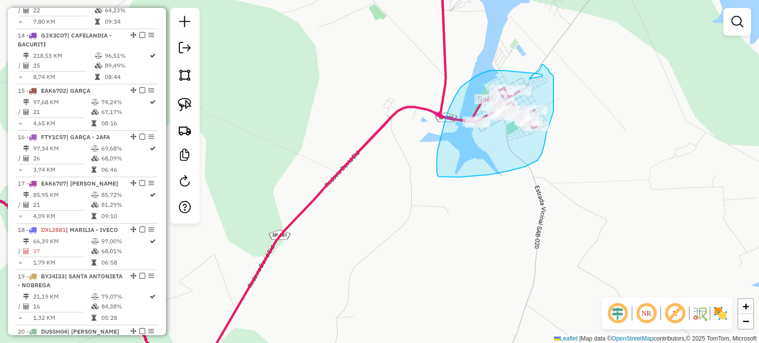
drag, startPoint x: 542, startPoint y: 75, endPoint x: 529, endPoint y: 79, distance: 13.1
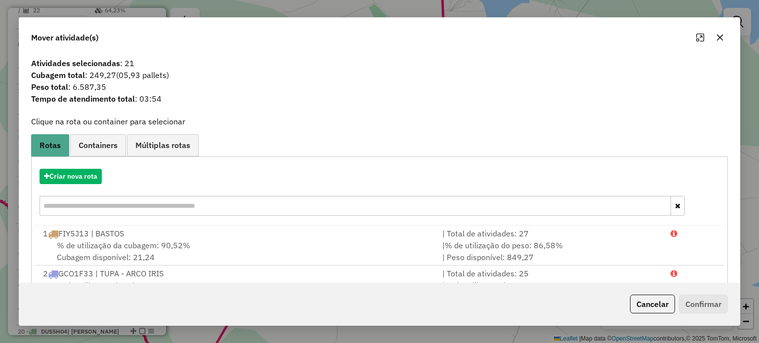
click at [717, 34] on icon "button" at bounding box center [720, 38] width 8 height 8
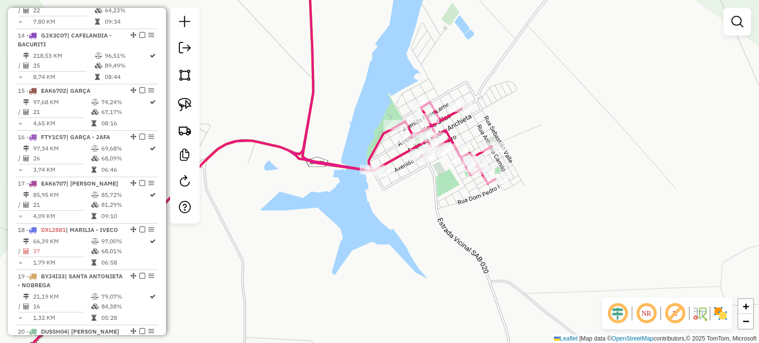
drag, startPoint x: 568, startPoint y: 144, endPoint x: 502, endPoint y: 119, distance: 70.8
click at [502, 119] on div "Janela de atendimento Grade de atendimento Capacidade Transportadoras Veículos …" at bounding box center [379, 171] width 759 height 343
click at [180, 94] on link at bounding box center [185, 105] width 22 height 22
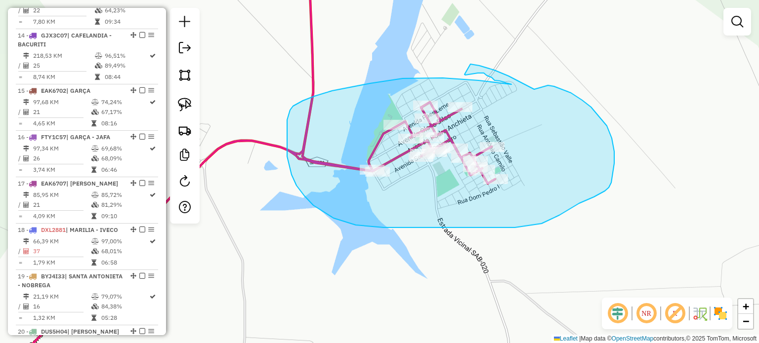
drag, startPoint x: 443, startPoint y: 78, endPoint x: 508, endPoint y: 84, distance: 65.4
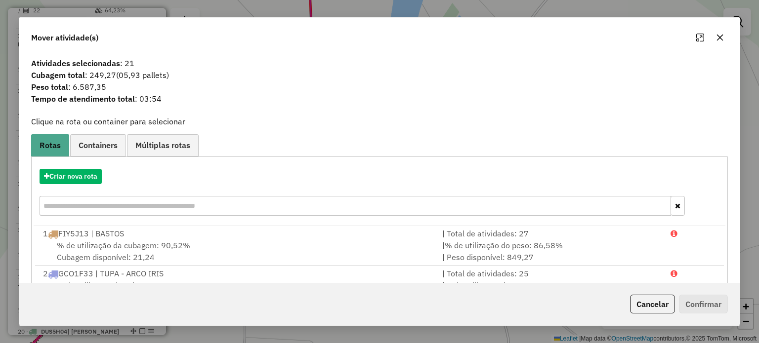
click at [723, 38] on button "button" at bounding box center [720, 38] width 16 height 16
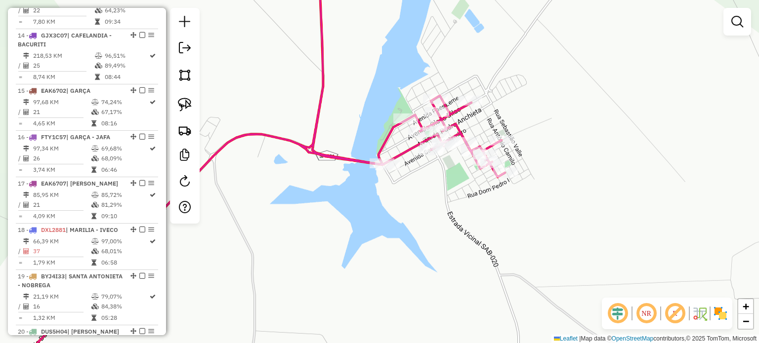
click at [479, 123] on div "Janela de atendimento Grade de atendimento Capacidade Transportadoras Veículos …" at bounding box center [379, 171] width 759 height 343
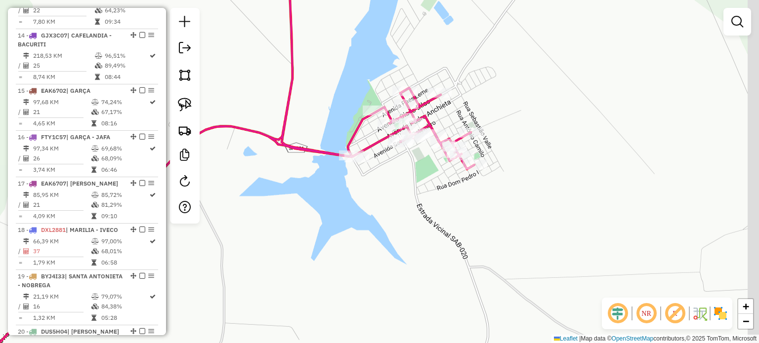
drag, startPoint x: 543, startPoint y: 95, endPoint x: 538, endPoint y: 93, distance: 5.8
click at [538, 92] on div "Janela de atendimento Grade de atendimento Capacidade Transportadoras Veículos …" at bounding box center [379, 171] width 759 height 343
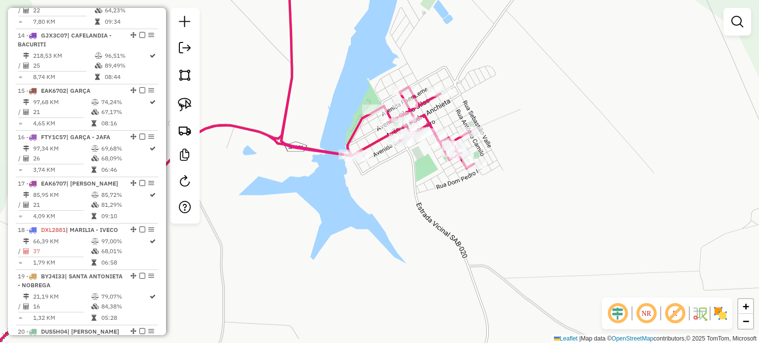
click at [174, 88] on div at bounding box center [185, 116] width 30 height 216
click at [176, 92] on div at bounding box center [185, 116] width 30 height 216
click at [184, 96] on link at bounding box center [185, 105] width 22 height 22
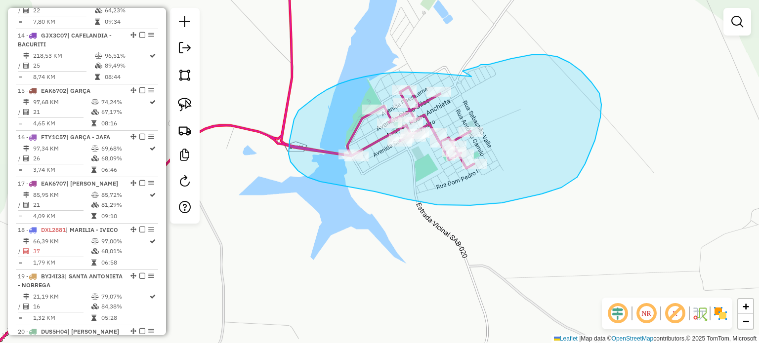
drag, startPoint x: 471, startPoint y: 77, endPoint x: 462, endPoint y: 71, distance: 10.4
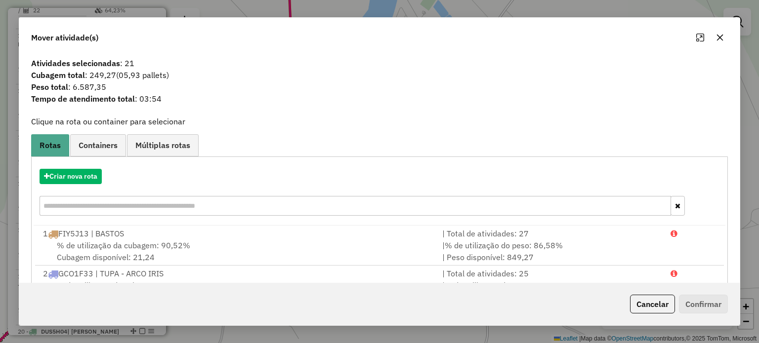
click at [726, 37] on button "button" at bounding box center [720, 38] width 16 height 16
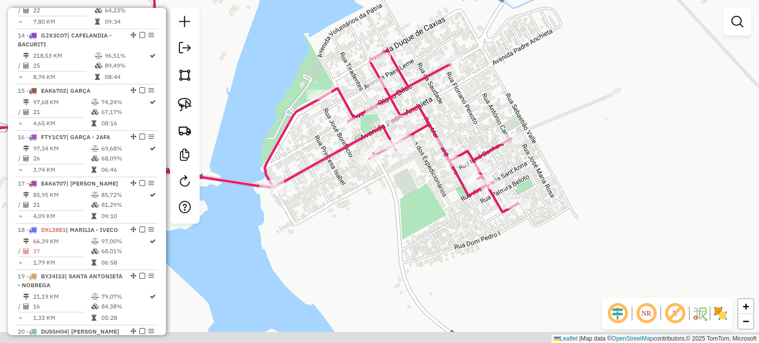
drag, startPoint x: 435, startPoint y: 125, endPoint x: 443, endPoint y: 115, distance: 13.0
click at [443, 115] on div "Janela de atendimento Grade de atendimento Capacidade Transportadoras Veículos …" at bounding box center [379, 171] width 759 height 343
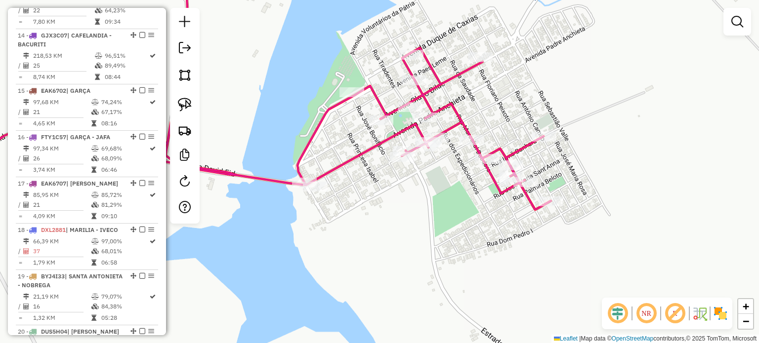
click at [433, 81] on icon at bounding box center [237, 90] width 627 height 249
select select "**********"
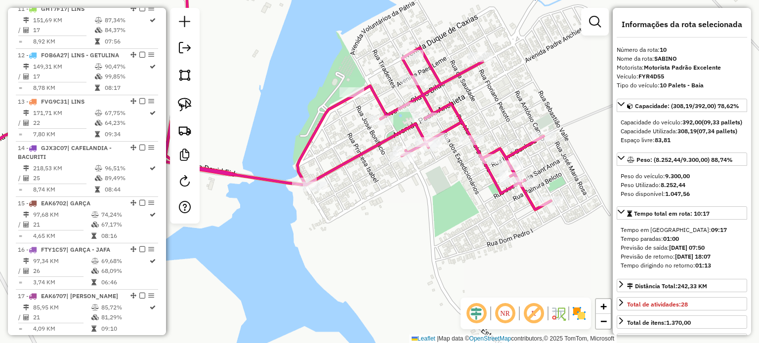
scroll to position [838, 0]
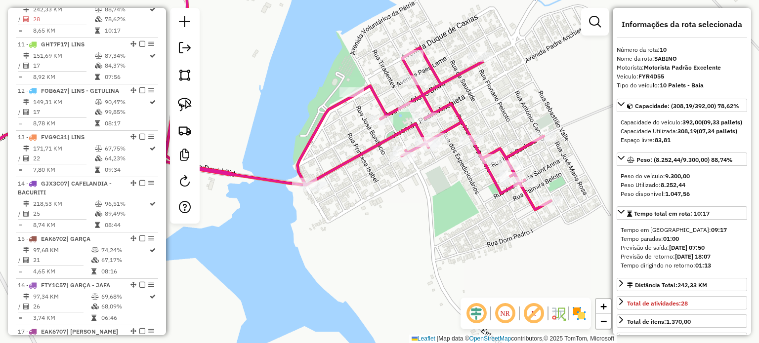
click at [485, 97] on div "Janela de atendimento Grade de atendimento Capacidade Transportadoras Veículos …" at bounding box center [379, 171] width 759 height 343
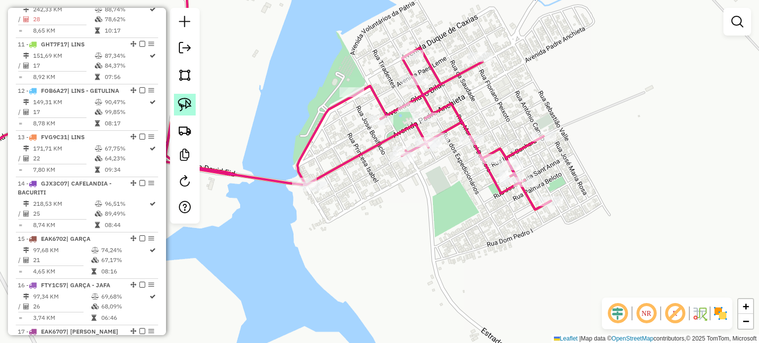
click at [187, 104] on img at bounding box center [185, 105] width 14 height 14
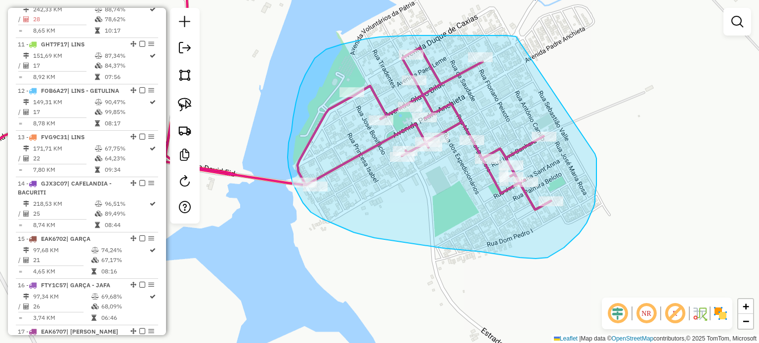
drag, startPoint x: 516, startPoint y: 37, endPoint x: 595, endPoint y: 154, distance: 141.7
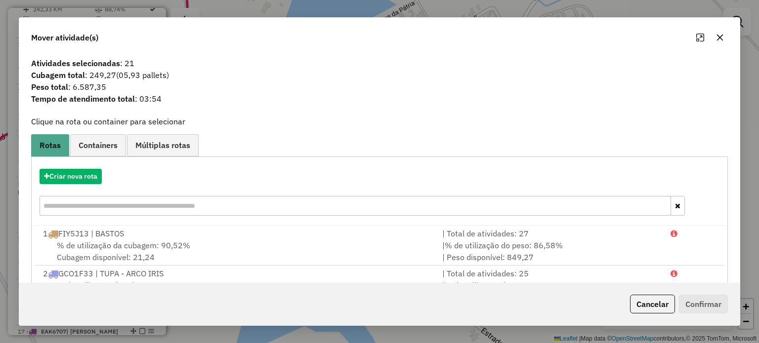
click at [721, 39] on icon "button" at bounding box center [720, 38] width 8 height 8
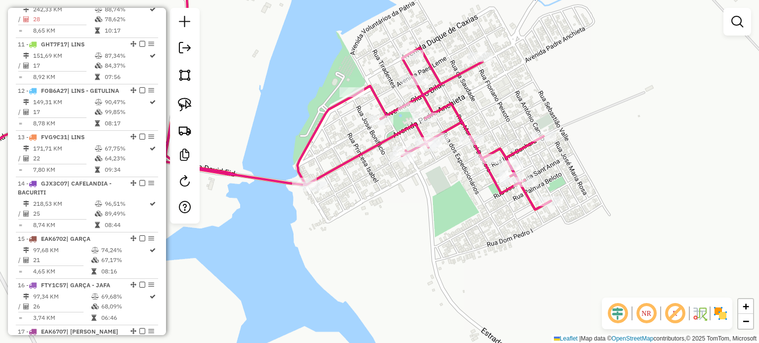
click at [505, 99] on div "Janela de atendimento Grade de atendimento Capacidade Transportadoras Veículos …" at bounding box center [379, 171] width 759 height 343
click at [499, 92] on div "Janela de atendimento Grade de atendimento Capacidade Transportadoras Veículos …" at bounding box center [379, 171] width 759 height 343
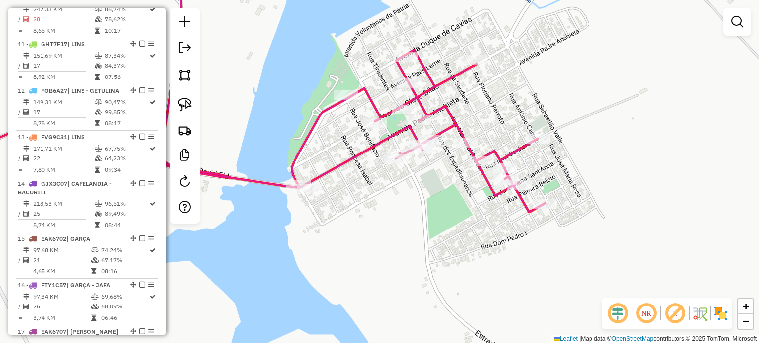
drag, startPoint x: 504, startPoint y: 87, endPoint x: 499, endPoint y: 92, distance: 7.7
click at [498, 90] on div "Janela de atendimento Grade de atendimento Capacidade Transportadoras Veículos …" at bounding box center [379, 171] width 759 height 343
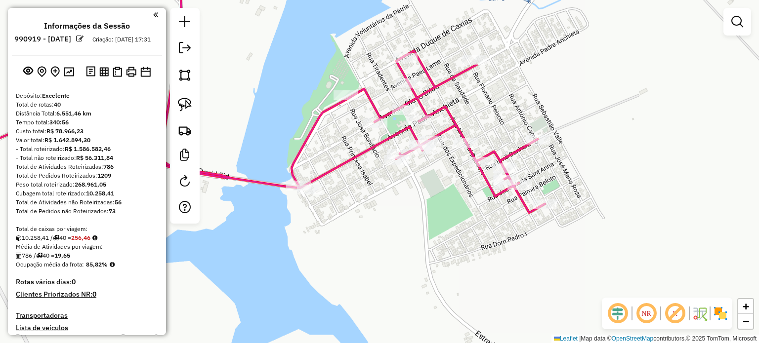
scroll to position [838, 0]
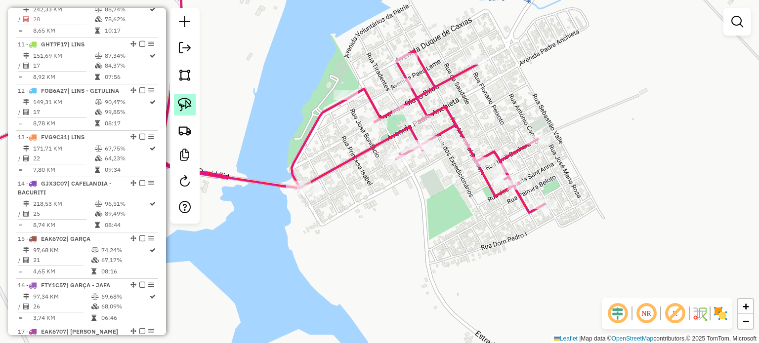
click at [186, 110] on img at bounding box center [185, 105] width 14 height 14
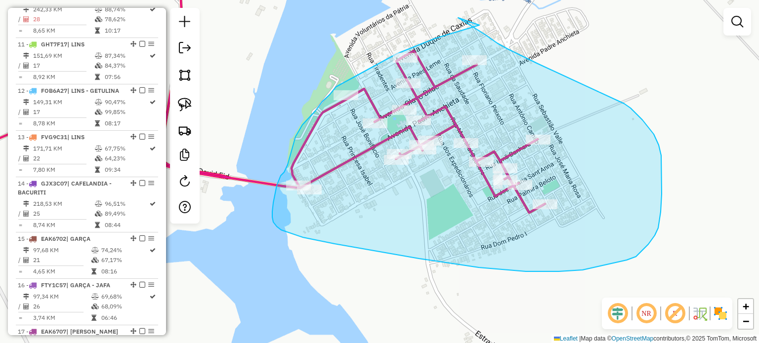
drag, startPoint x: 453, startPoint y: 33, endPoint x: 458, endPoint y: 18, distance: 16.1
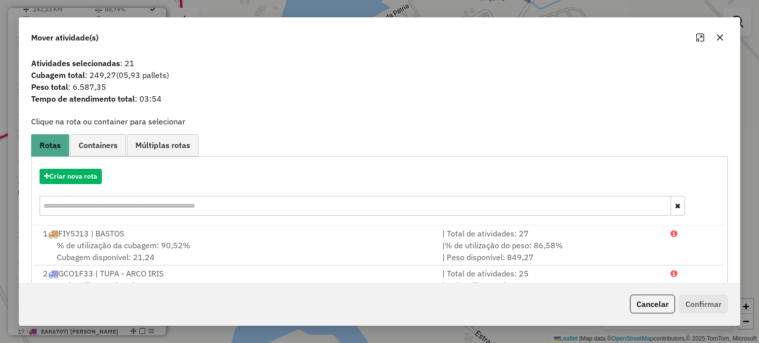
click at [719, 40] on icon "button" at bounding box center [720, 38] width 8 height 8
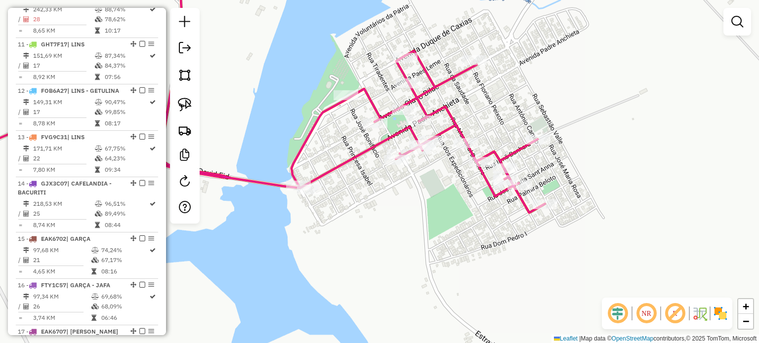
click at [348, 68] on div "Janela de atendimento Grade de atendimento Capacidade Transportadoras Veículos …" at bounding box center [379, 171] width 759 height 343
click at [193, 115] on link at bounding box center [185, 105] width 22 height 22
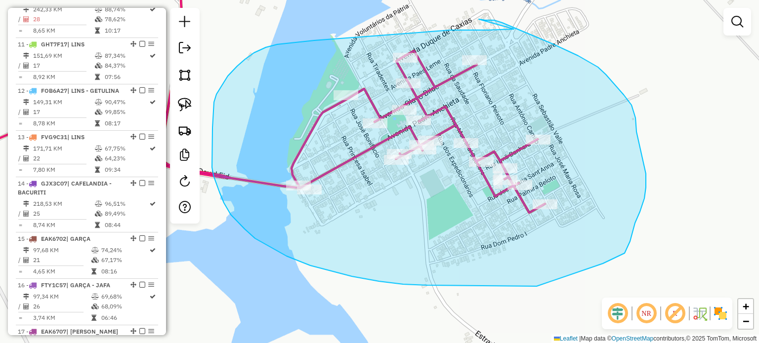
drag, startPoint x: 514, startPoint y: 29, endPoint x: 479, endPoint y: 19, distance: 36.4
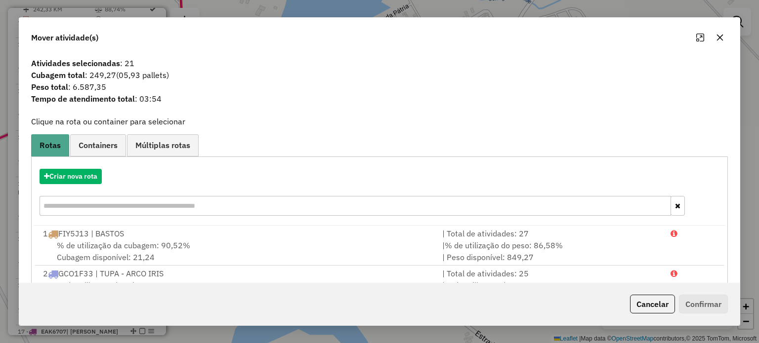
click at [716, 34] on icon "button" at bounding box center [720, 38] width 8 height 8
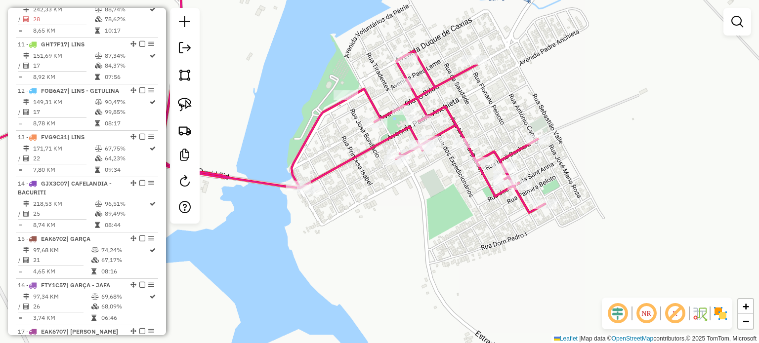
drag, startPoint x: 196, startPoint y: 105, endPoint x: 249, endPoint y: 76, distance: 60.8
click at [196, 104] on div at bounding box center [185, 116] width 30 height 216
click at [184, 96] on link at bounding box center [185, 105] width 22 height 22
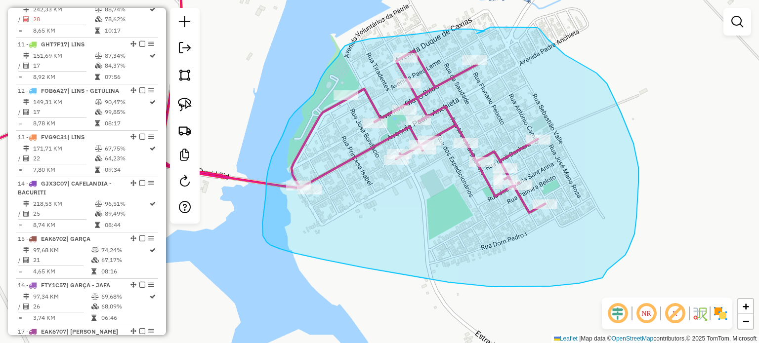
drag, startPoint x: 369, startPoint y: 39, endPoint x: 477, endPoint y: 34, distance: 107.9
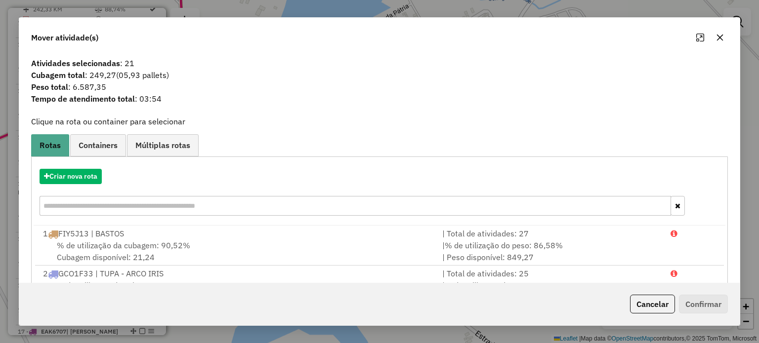
click at [725, 38] on button "button" at bounding box center [720, 38] width 16 height 16
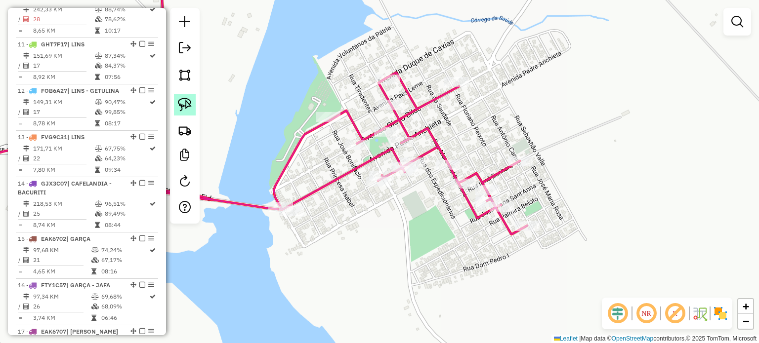
click at [189, 102] on img at bounding box center [185, 105] width 14 height 14
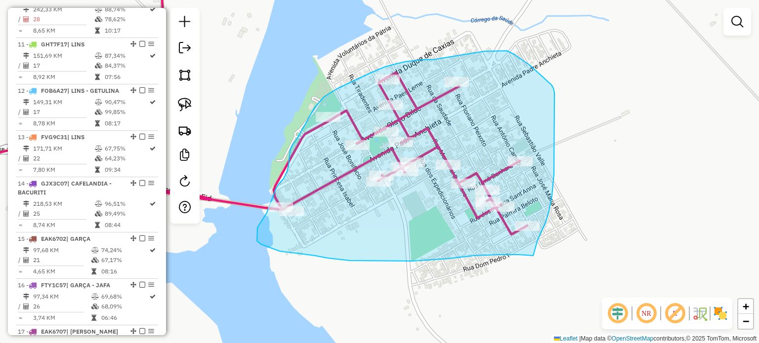
drag, startPoint x: 433, startPoint y: 60, endPoint x: 455, endPoint y: 36, distance: 32.5
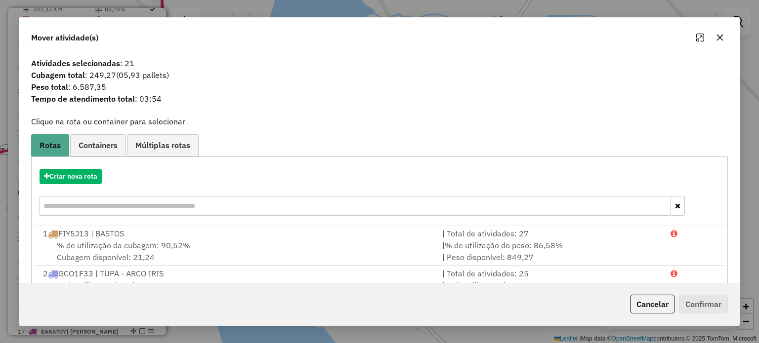
click at [111, 127] on div "Atividades selecionadas : 21 Cubagem total : 249,27 (05,93 pallets) Peso total …" at bounding box center [379, 168] width 720 height 230
click at [113, 124] on label "Clique na rota ou container para selecionar" at bounding box center [108, 122] width 154 height 12
click at [105, 128] on div "Atividades selecionadas : 21 Cubagem total : 249,27 (05,93 pallets) Peso total …" at bounding box center [379, 168] width 720 height 230
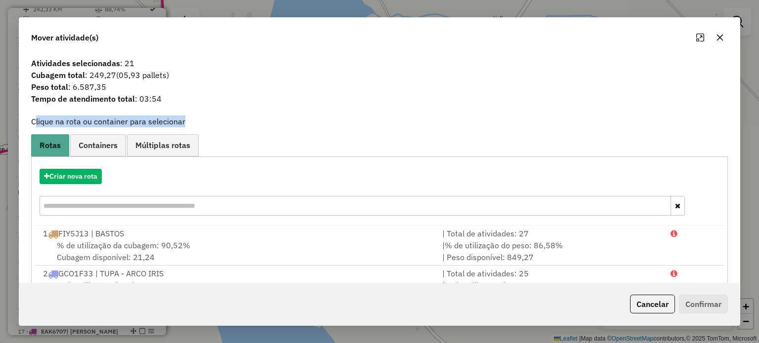
click at [105, 128] on div "Atividades selecionadas : 21 Cubagem total : 249,27 (05,93 pallets) Peso total …" at bounding box center [379, 168] width 720 height 230
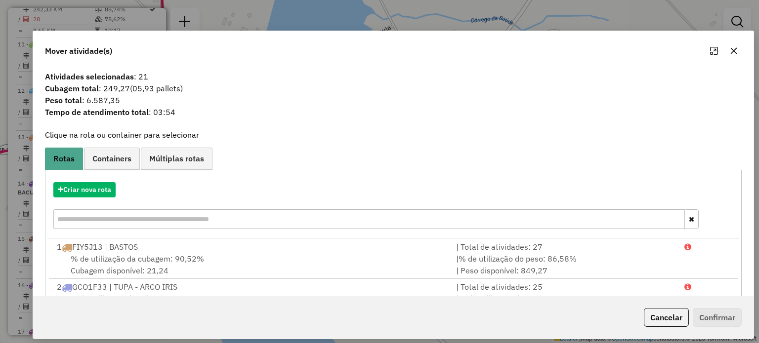
drag, startPoint x: 32, startPoint y: 36, endPoint x: 236, endPoint y: 71, distance: 207.6
click at [242, 98] on div "Mover atividade(s) Atividades selecionadas : 21 Cubagem total : 249,27 (05,93 p…" at bounding box center [393, 185] width 721 height 309
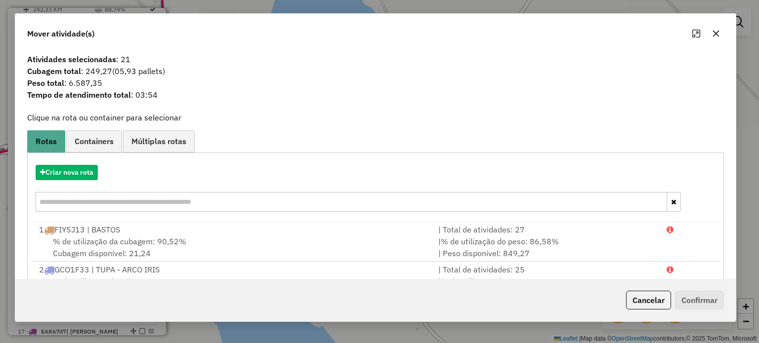
drag, startPoint x: 102, startPoint y: 47, endPoint x: 82, endPoint y: 32, distance: 25.4
click at [84, 31] on span "Mover atividade(s)" at bounding box center [60, 34] width 67 height 12
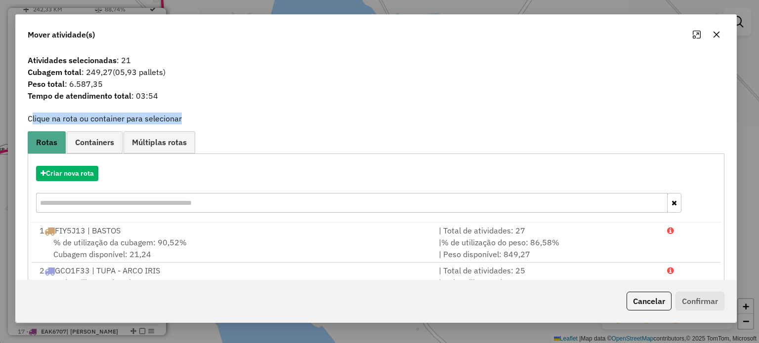
drag, startPoint x: 28, startPoint y: 59, endPoint x: 235, endPoint y: 121, distance: 216.5
click at [235, 121] on div "Atividades selecionadas : 21 Cubagem total : 249,27 (05,93 pallets) Peso total …" at bounding box center [376, 165] width 720 height 230
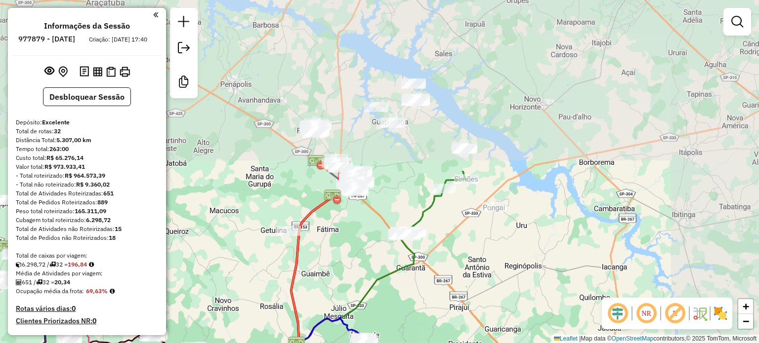
drag, startPoint x: 433, startPoint y: 78, endPoint x: 347, endPoint y: 244, distance: 186.3
click at [328, 274] on div "Janela de atendimento Grade de atendimento Capacidade Transportadoras Veículos …" at bounding box center [379, 171] width 759 height 343
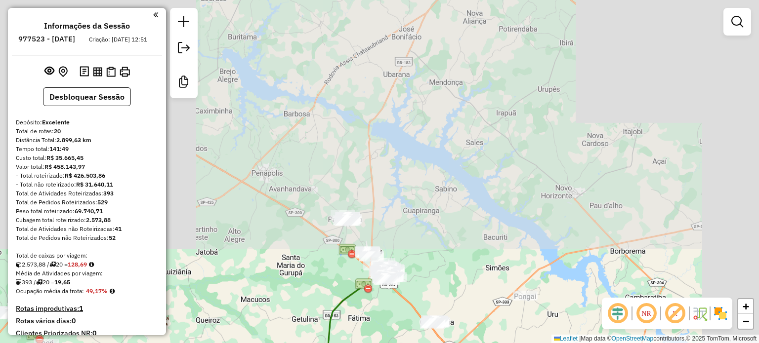
drag, startPoint x: 462, startPoint y: 77, endPoint x: 377, endPoint y: 325, distance: 262.2
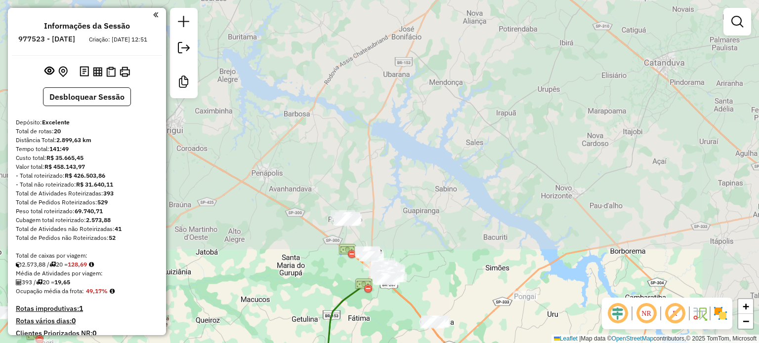
click at [387, 343] on html "Aguarde... Pop-up bloqueado! Seu navegador bloqueou automáticamente a abertura …" at bounding box center [379, 171] width 759 height 343
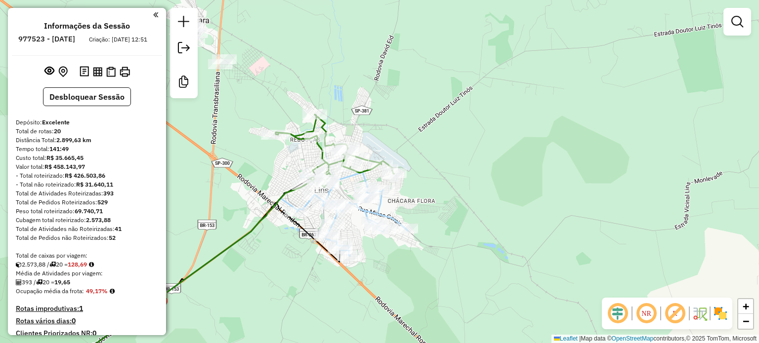
click at [409, 252] on div "Rota 5 - Placa FLC0682 9572 - AUTO POSTO PASETTO Rota 5 - Placa FLC0682 9998 - …" at bounding box center [379, 171] width 759 height 343
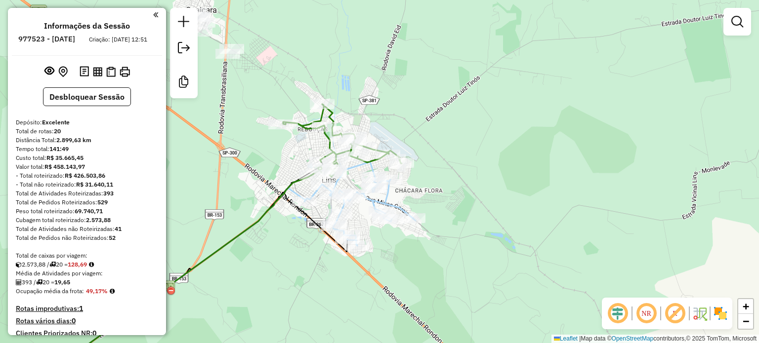
drag, startPoint x: 412, startPoint y: 279, endPoint x: 472, endPoint y: 253, distance: 66.0
click at [472, 253] on div "Janela de atendimento Grade de atendimento Capacidade Transportadoras Veículos …" at bounding box center [379, 171] width 759 height 343
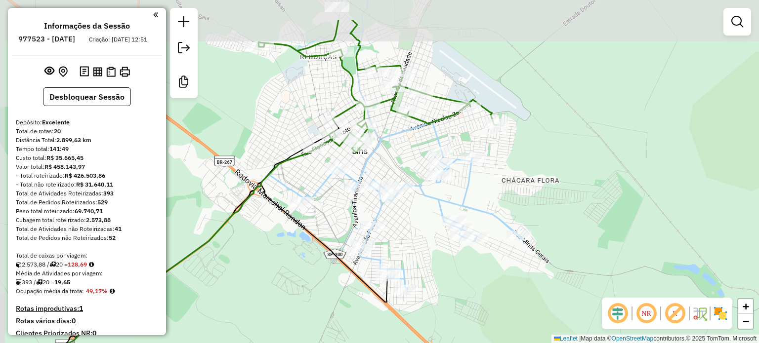
drag, startPoint x: 425, startPoint y: 197, endPoint x: 437, endPoint y: 228, distance: 32.8
click at [443, 228] on div "Janela de atendimento Grade de atendimento Capacidade Transportadoras Veículos …" at bounding box center [379, 171] width 759 height 343
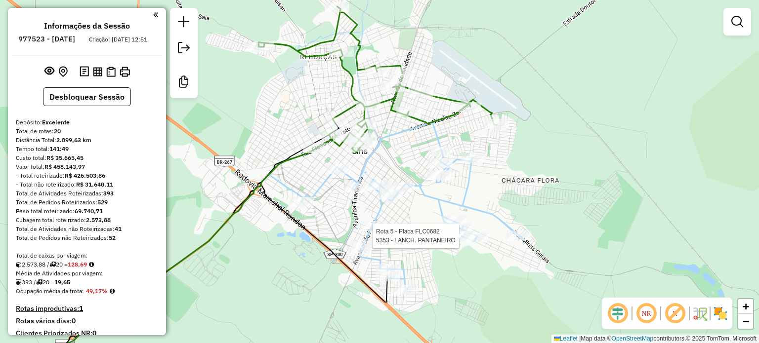
click at [415, 231] on div "Rota 5 - Placa FLC0682 5353 - LANCH. PANTANEIRO Janela de atendimento Grade de …" at bounding box center [379, 171] width 759 height 343
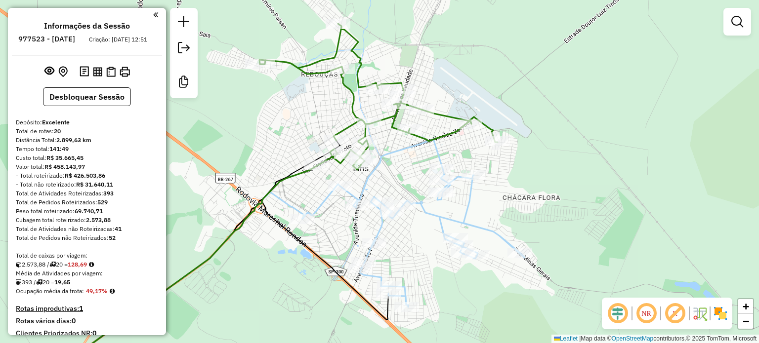
drag, startPoint x: 517, startPoint y: 187, endPoint x: 518, endPoint y: 205, distance: 17.3
click at [518, 205] on div "Janela de atendimento Grade de atendimento Capacidade Transportadoras Veículos …" at bounding box center [379, 171] width 759 height 343
click at [468, 206] on icon at bounding box center [413, 223] width 222 height 168
select select "**********"
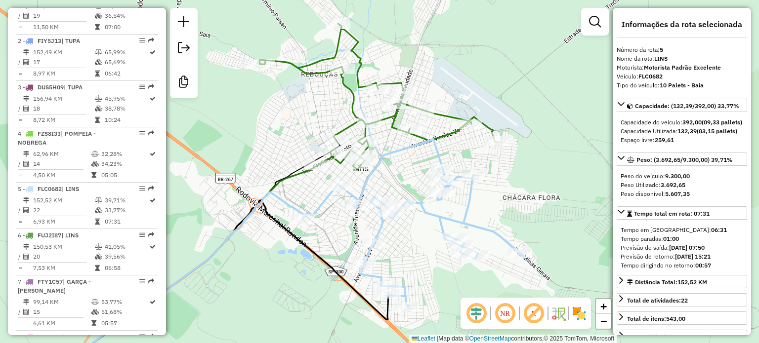
scroll to position [607, 0]
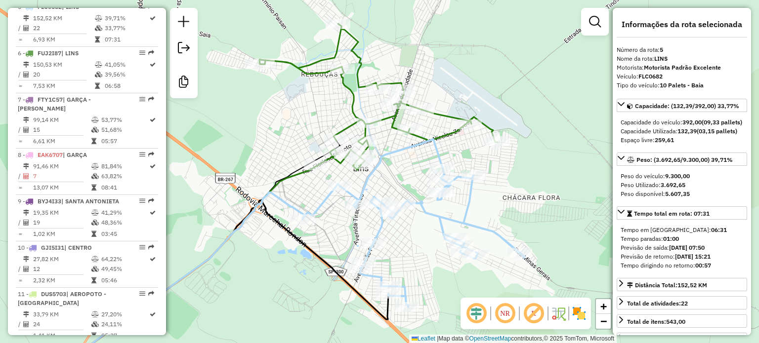
click at [363, 189] on icon at bounding box center [413, 223] width 222 height 168
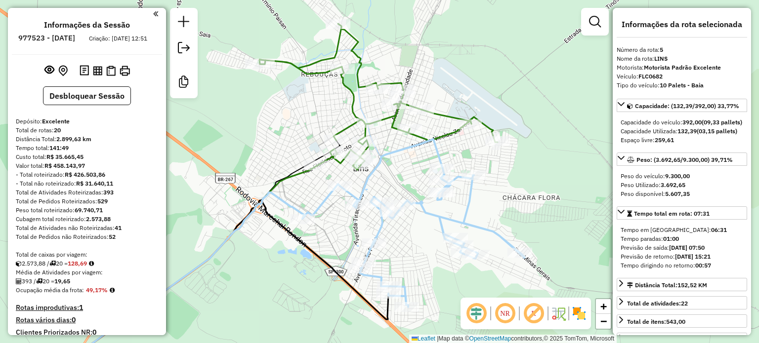
scroll to position [0, 0]
click at [102, 102] on button "Desbloquear Sessão" at bounding box center [87, 96] width 88 height 19
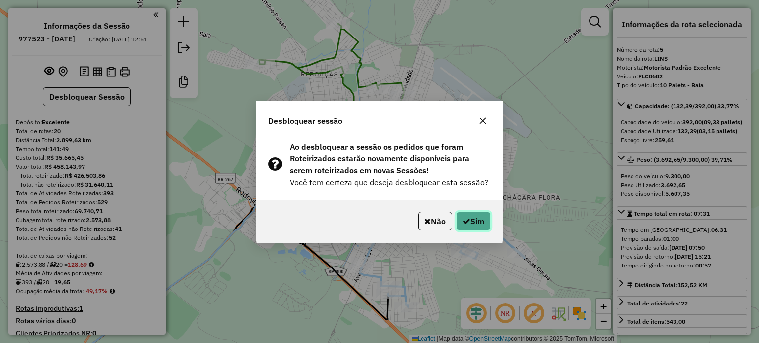
click at [467, 213] on button "Sim" at bounding box center [473, 221] width 35 height 19
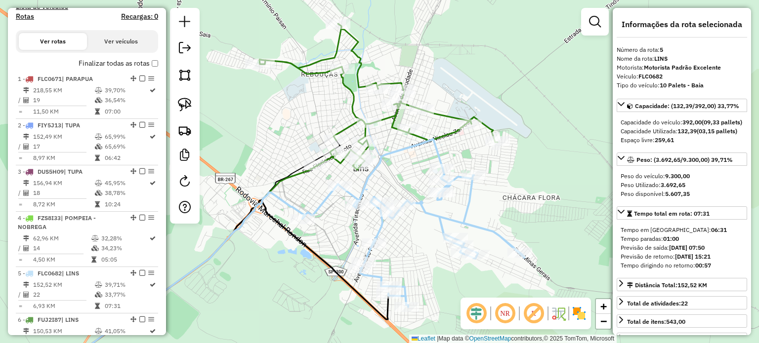
scroll to position [607, 0]
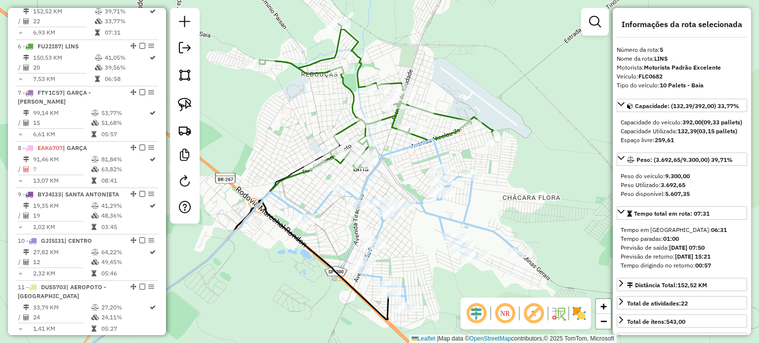
click at [449, 134] on icon at bounding box center [378, 97] width 238 height 146
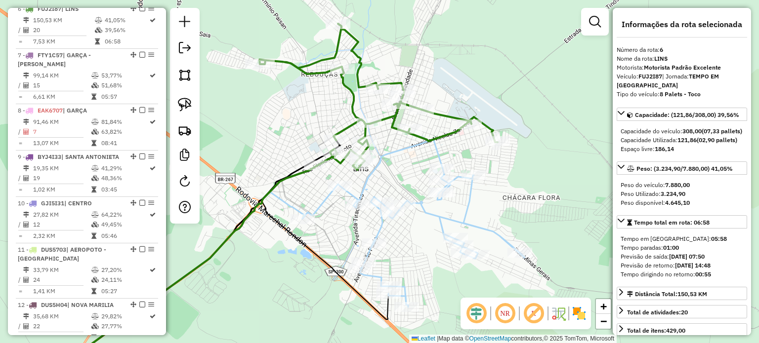
scroll to position [647, 0]
click at [469, 205] on icon at bounding box center [413, 223] width 222 height 168
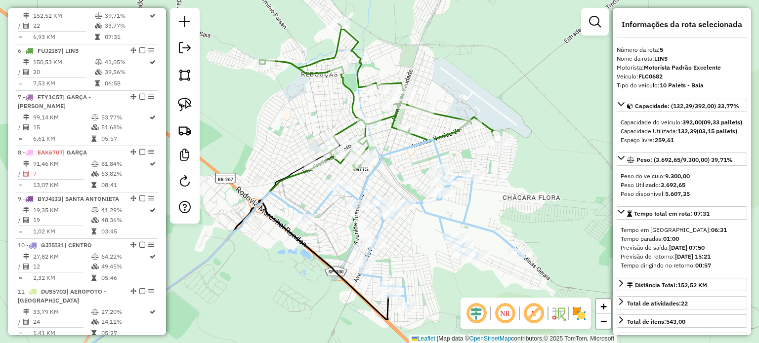
scroll to position [601, 0]
click at [447, 138] on icon at bounding box center [378, 97] width 238 height 146
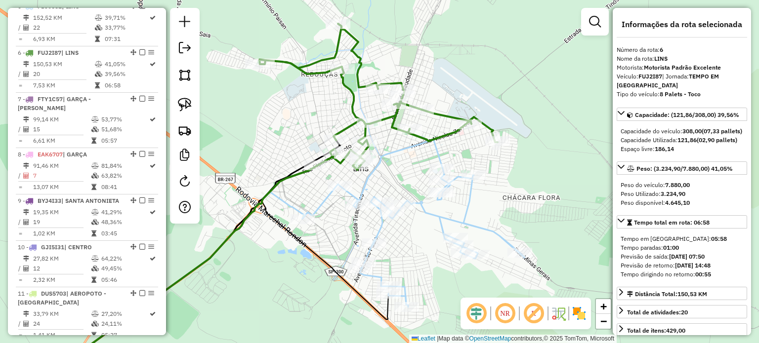
scroll to position [647, 0]
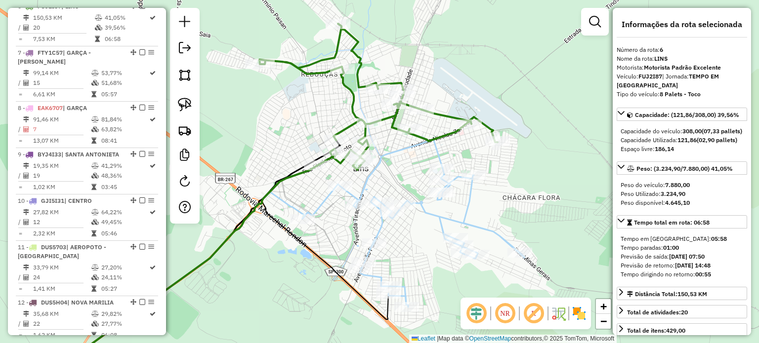
click at [524, 207] on div "Janela de atendimento Grade de atendimento Capacidade Transportadoras Veículos …" at bounding box center [379, 171] width 759 height 343
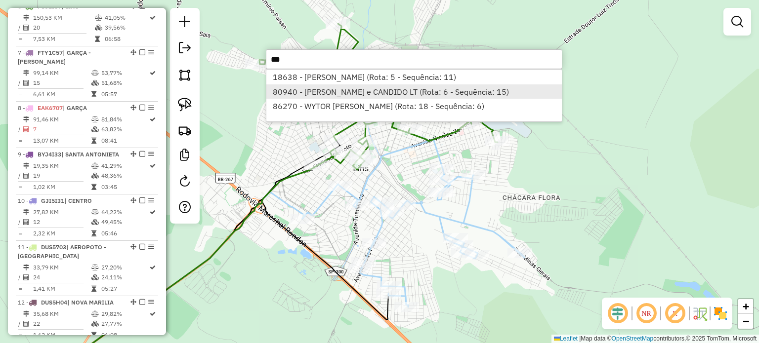
type input "***"
click at [331, 90] on li "80940 - TAVARES e CANDIDO LT (Rota: 6 - Sequência: 15)" at bounding box center [413, 91] width 295 height 15
select select "**********"
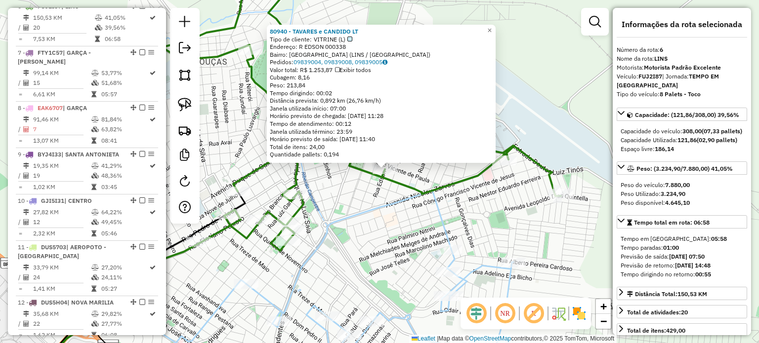
click at [358, 200] on div "Rota 6 - Placa FUJ2I87 80940 - TAVARES e CANDIDO LT 80940 - TAVARES e CANDIDO L…" at bounding box center [379, 171] width 759 height 343
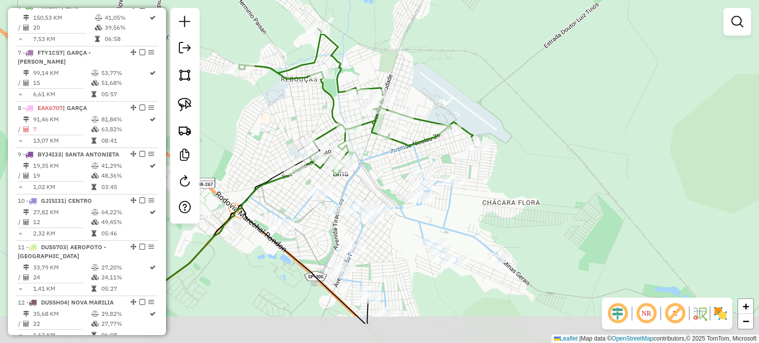
drag, startPoint x: 352, startPoint y: 225, endPoint x: 379, endPoint y: 170, distance: 61.7
click at [378, 170] on div "Janela de atendimento Grade de atendimento Capacidade Transportadoras Veículos …" at bounding box center [379, 171] width 759 height 343
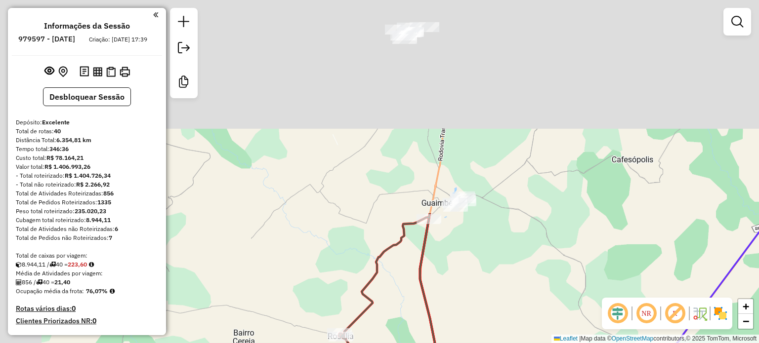
drag, startPoint x: 362, startPoint y: 40, endPoint x: 562, endPoint y: 357, distance: 375.7
click at [562, 343] on html "Aguarde... Pop-up bloqueado! Seu navegador bloqueou automáticamente a abertura …" at bounding box center [379, 171] width 759 height 343
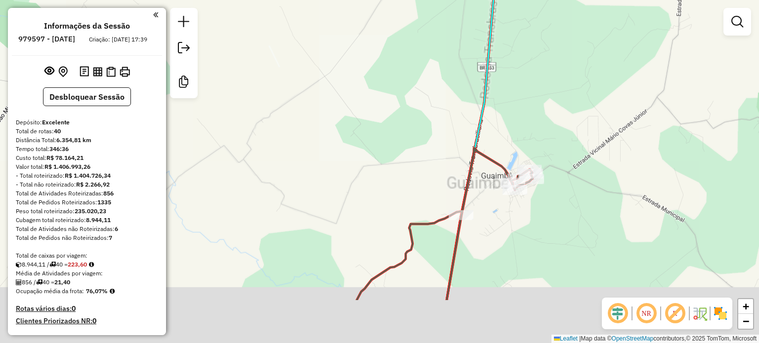
drag, startPoint x: 484, startPoint y: 295, endPoint x: 485, endPoint y: 193, distance: 102.3
click at [485, 205] on div "Janela de atendimento Grade de atendimento Capacidade Transportadoras Veículos …" at bounding box center [379, 171] width 759 height 343
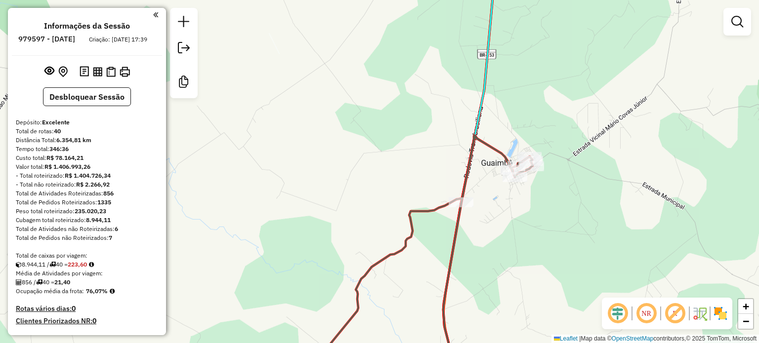
select select "**********"
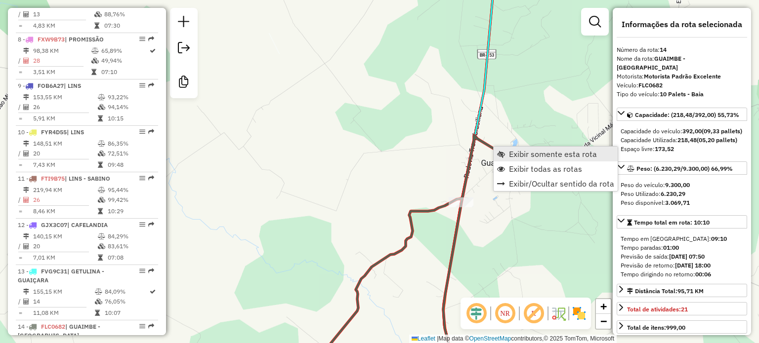
scroll to position [1030, 0]
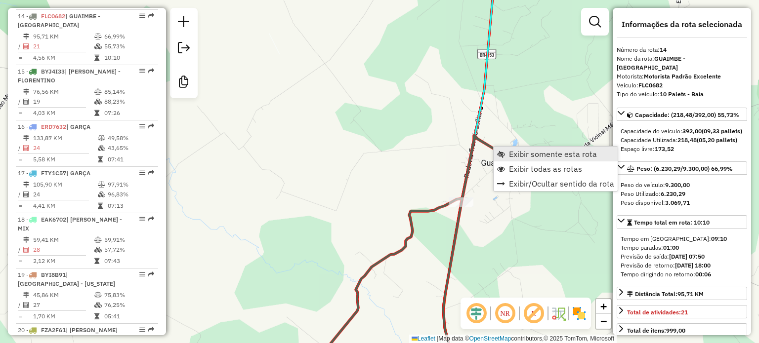
click at [504, 151] on span "Exibir somente esta rota" at bounding box center [501, 154] width 8 height 8
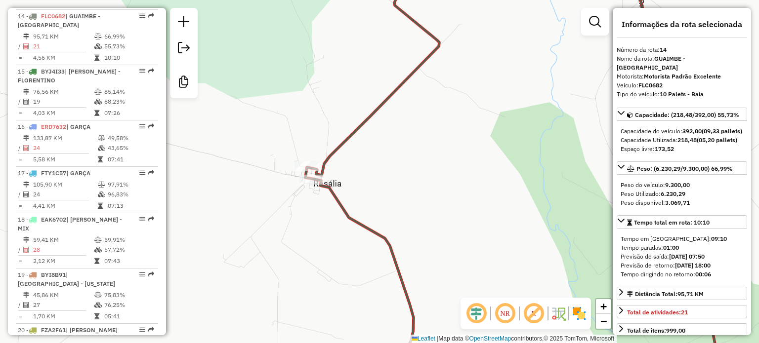
click at [307, 254] on div "Janela de atendimento Grade de atendimento Capacidade Transportadoras Veículos …" at bounding box center [379, 171] width 759 height 343
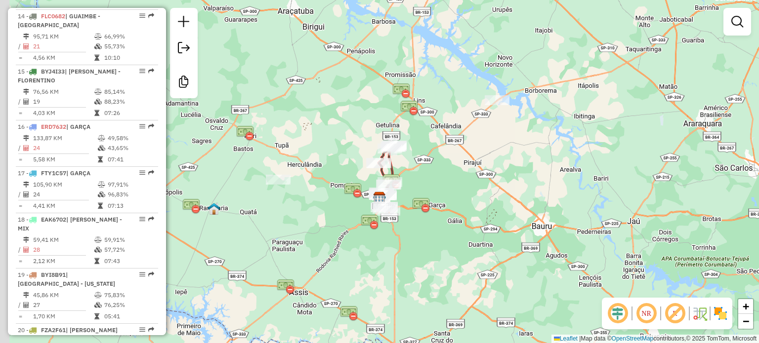
drag, startPoint x: 322, startPoint y: 215, endPoint x: 384, endPoint y: 196, distance: 64.7
click at [384, 196] on div "Janela de atendimento Grade de atendimento Capacidade Transportadoras Veículos …" at bounding box center [379, 171] width 759 height 343
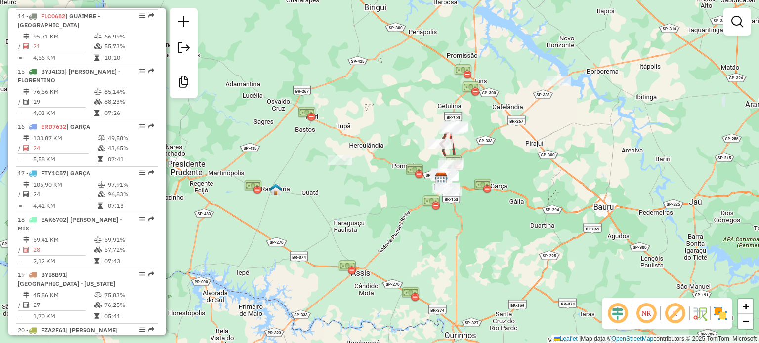
select select "**********"
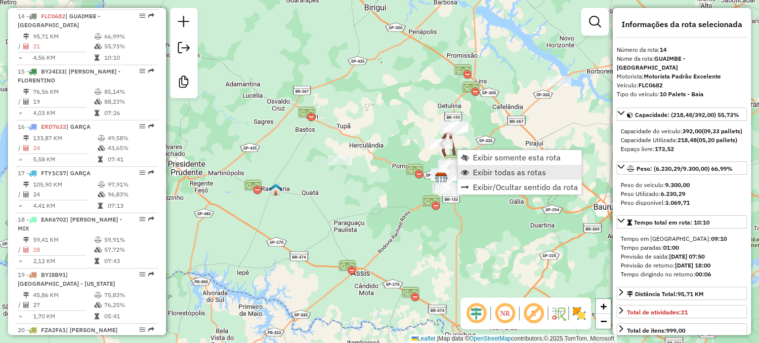
click at [474, 169] on span "Exibir todas as rotas" at bounding box center [509, 172] width 73 height 8
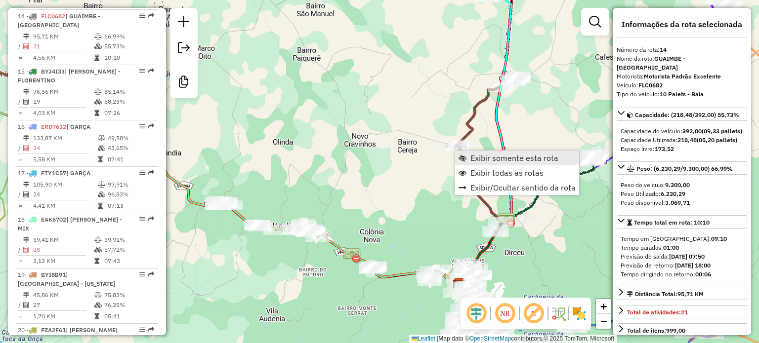
click at [469, 156] on link "Exibir somente esta rota" at bounding box center [517, 158] width 124 height 15
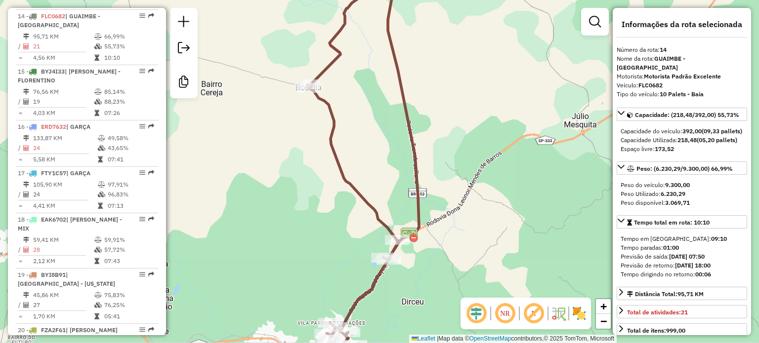
drag, startPoint x: 400, startPoint y: 160, endPoint x: 405, endPoint y: 138, distance: 22.4
click at [405, 138] on div "Janela de atendimento Grade de atendimento Capacidade Transportadoras Veículos …" at bounding box center [379, 171] width 759 height 343
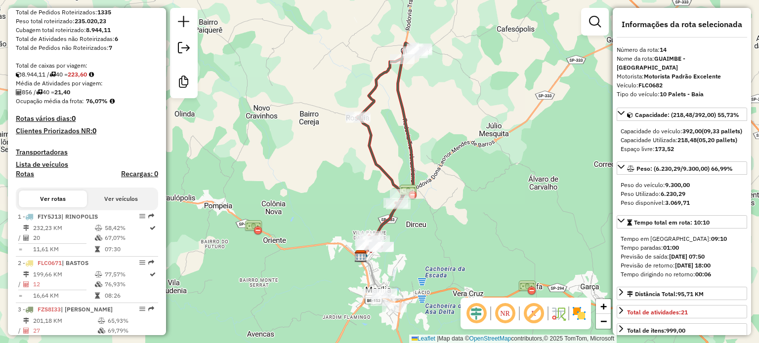
scroll to position [0, 0]
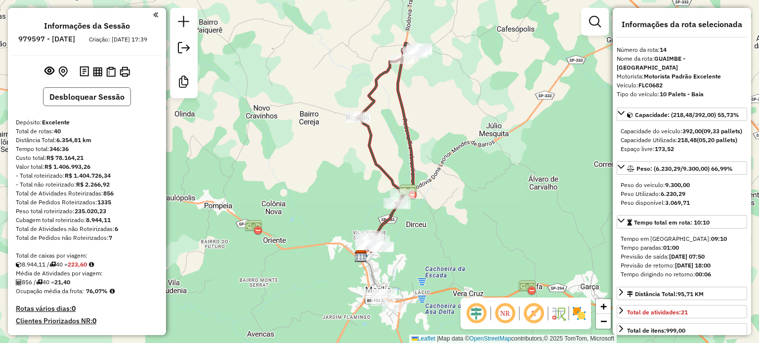
click at [96, 101] on button "Desbloquear Sessão" at bounding box center [87, 96] width 88 height 19
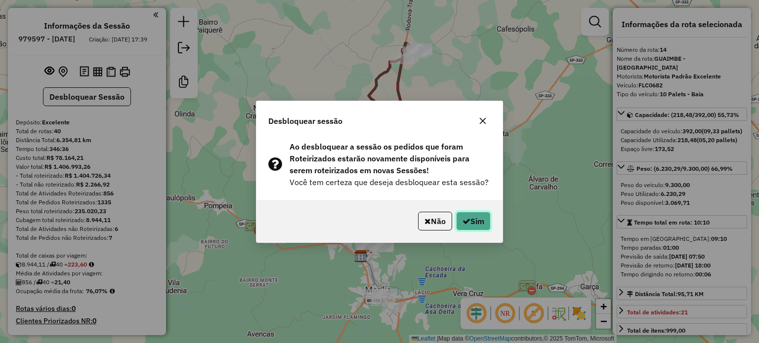
click at [484, 223] on button "Sim" at bounding box center [473, 221] width 35 height 19
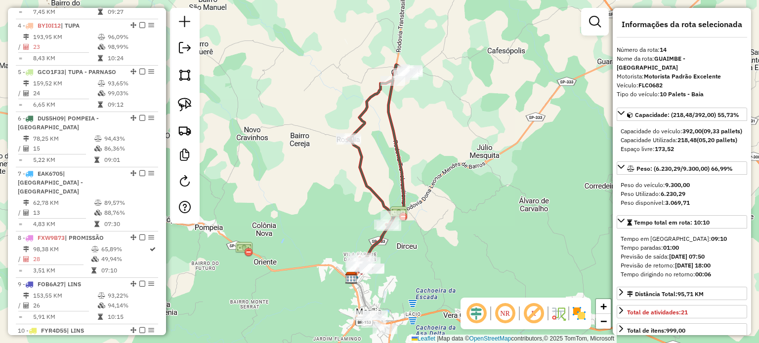
scroll to position [1030, 0]
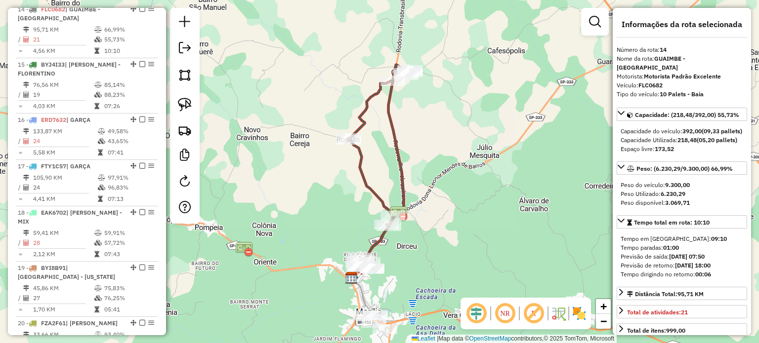
drag, startPoint x: 192, startPoint y: 100, endPoint x: 205, endPoint y: 96, distance: 13.6
click at [192, 101] on link at bounding box center [185, 105] width 22 height 22
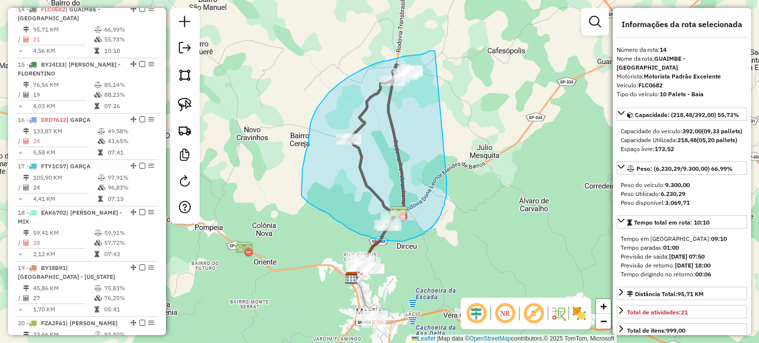
drag, startPoint x: 435, startPoint y: 51, endPoint x: 447, endPoint y: 183, distance: 132.5
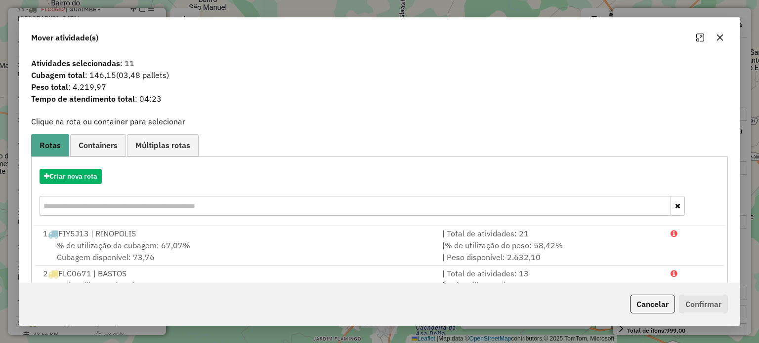
click at [723, 34] on button "button" at bounding box center [720, 38] width 16 height 16
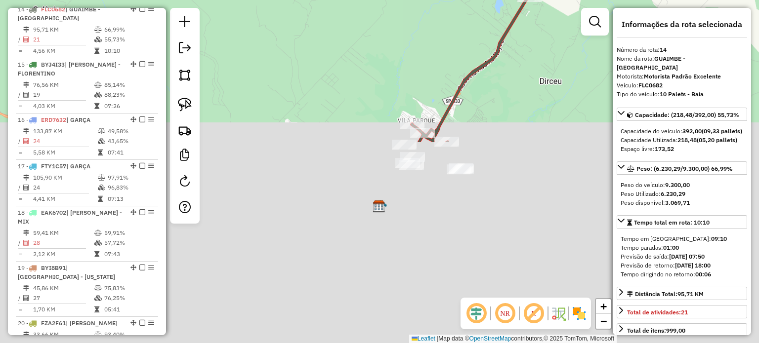
drag, startPoint x: 502, startPoint y: 262, endPoint x: 518, endPoint y: 27, distance: 236.2
click at [518, 27] on div "Rota 14 - Placa FLC0682 58800 - RODOASIS MOTEL DE MA Janela de atendimento Grad…" at bounding box center [379, 171] width 759 height 343
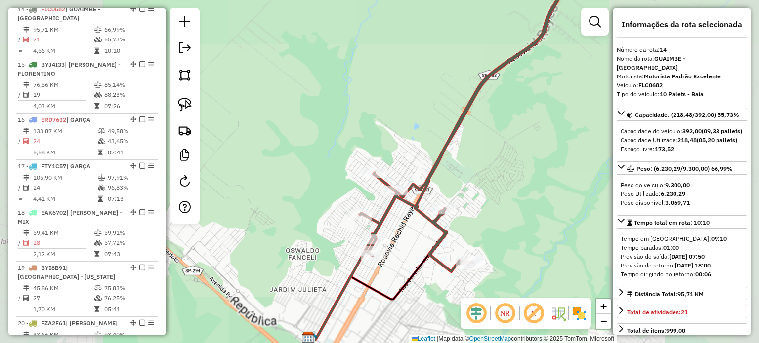
click at [432, 214] on div at bounding box center [443, 210] width 25 height 10
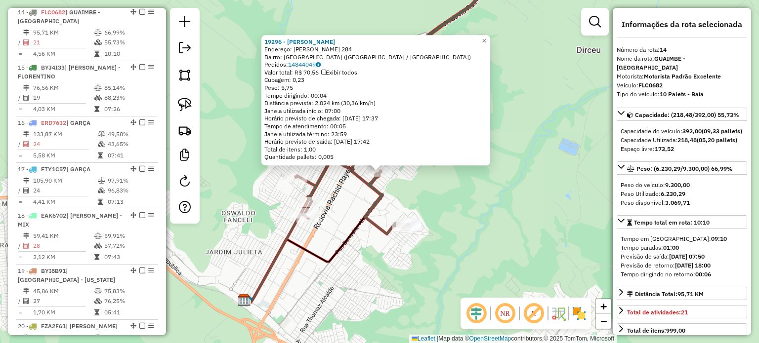
scroll to position [1024, 0]
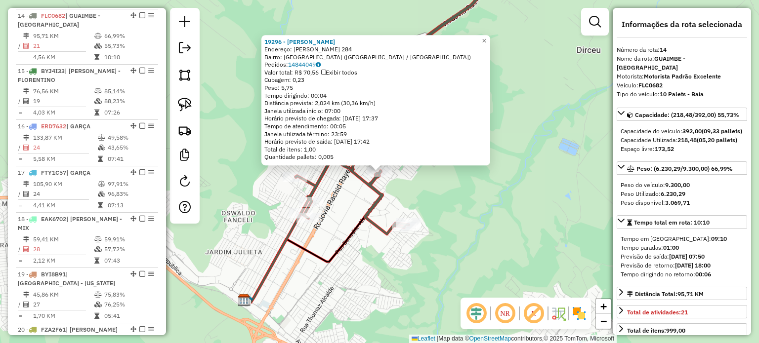
drag, startPoint x: 685, startPoint y: 204, endPoint x: 619, endPoint y: 197, distance: 66.6
click at [619, 197] on div "Peso do veículo: 9.300,00 Peso Utilizado: 6.230,29 Peso disponível: 3.069,71" at bounding box center [682, 194] width 130 height 35
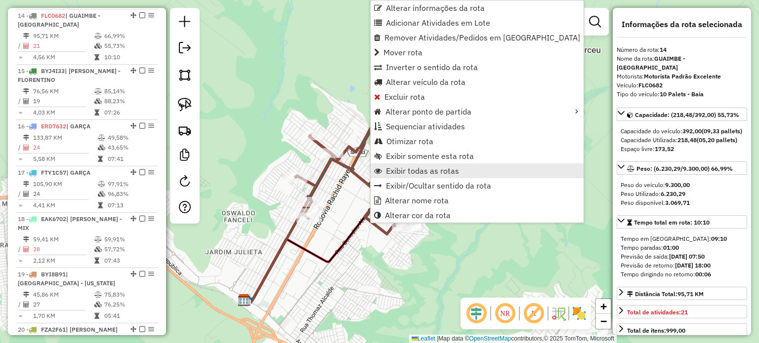
click at [432, 173] on span "Exibir todas as rotas" at bounding box center [422, 171] width 73 height 8
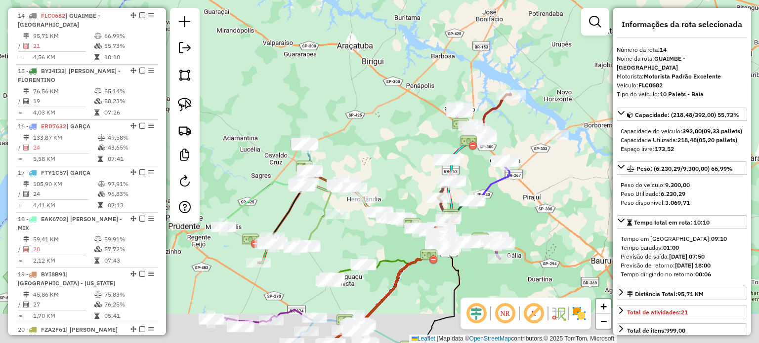
drag, startPoint x: 545, startPoint y: 256, endPoint x: 537, endPoint y: 170, distance: 86.8
click at [538, 171] on div "Janela de atendimento Grade de atendimento Capacidade Transportadoras Veículos …" at bounding box center [379, 171] width 759 height 343
